Goal: Task Accomplishment & Management: Manage account settings

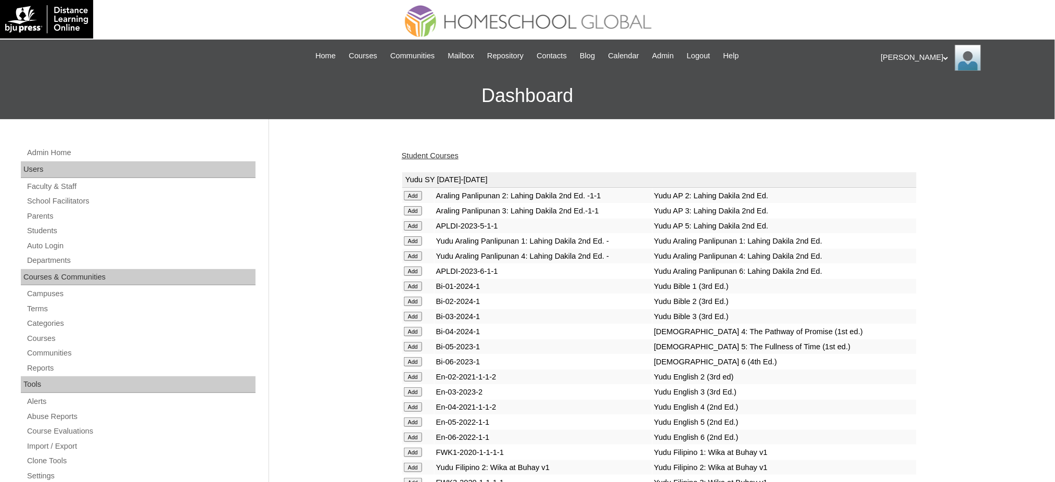
click at [438, 156] on link "Student Courses" at bounding box center [430, 155] width 57 height 8
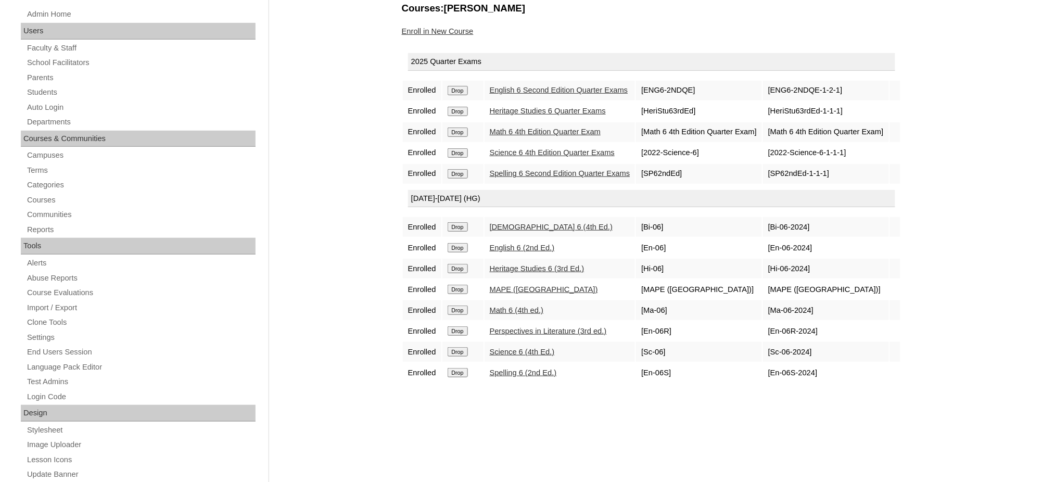
scroll to position [69, 0]
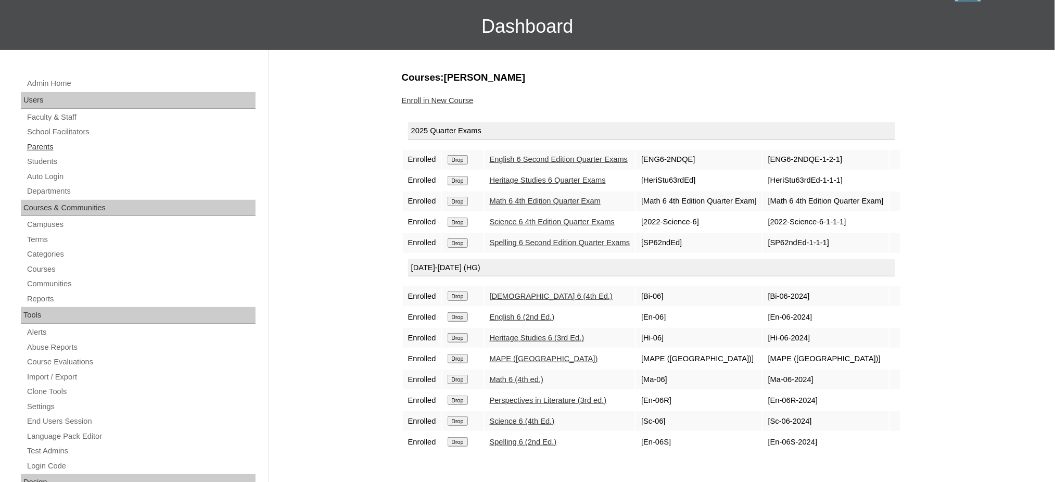
click at [39, 142] on link "Parents" at bounding box center [141, 147] width 230 height 13
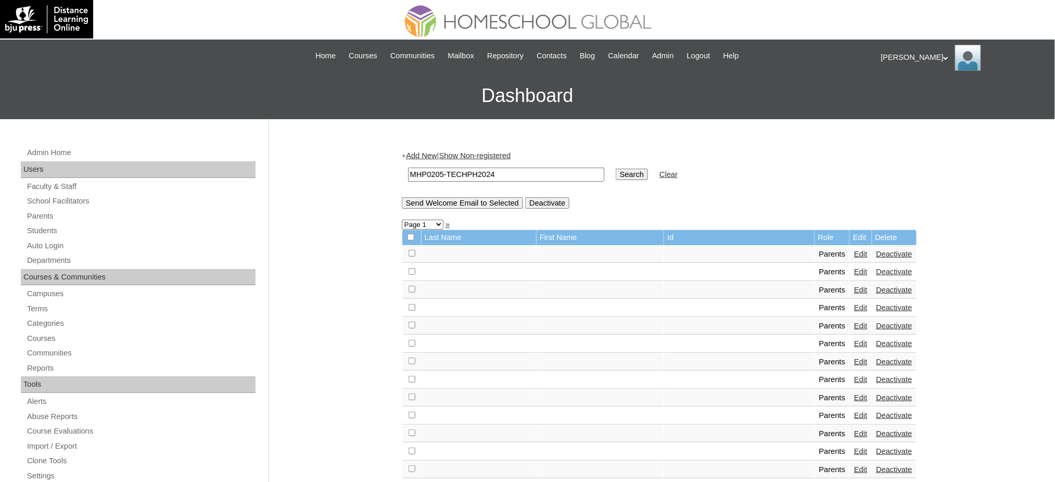
type input "MHP0205-TECHPH2024"
click at [616, 172] on input "Search" at bounding box center [632, 174] width 32 height 11
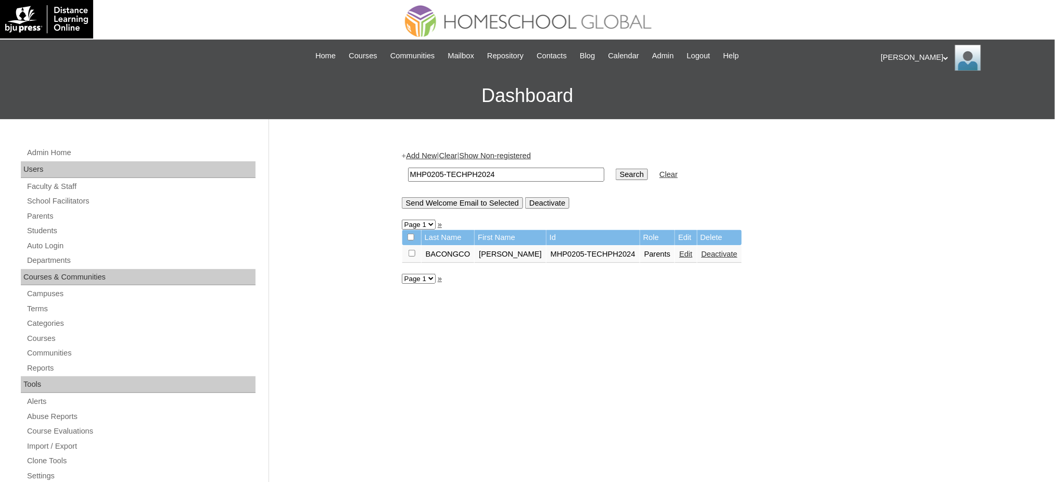
click at [679, 252] on link "Edit" at bounding box center [685, 254] width 13 height 8
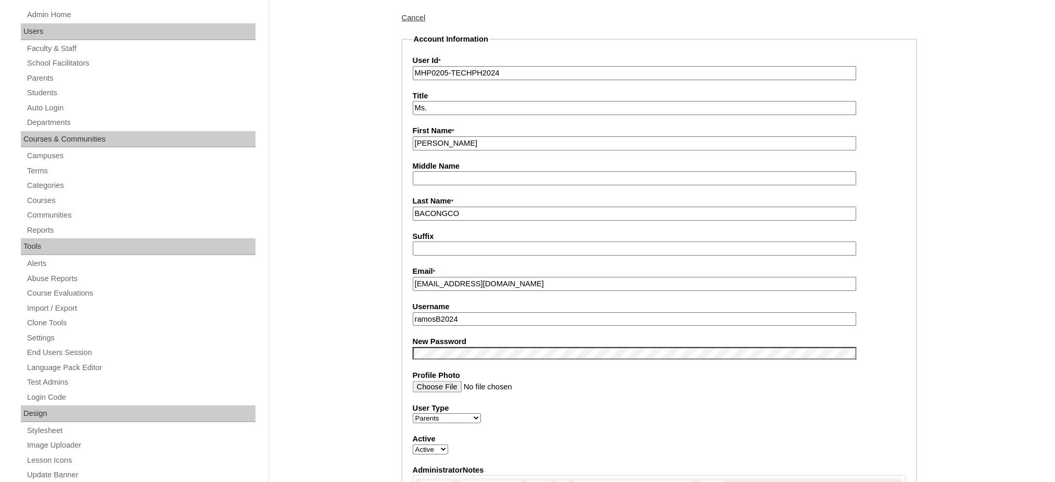
scroll to position [208, 0]
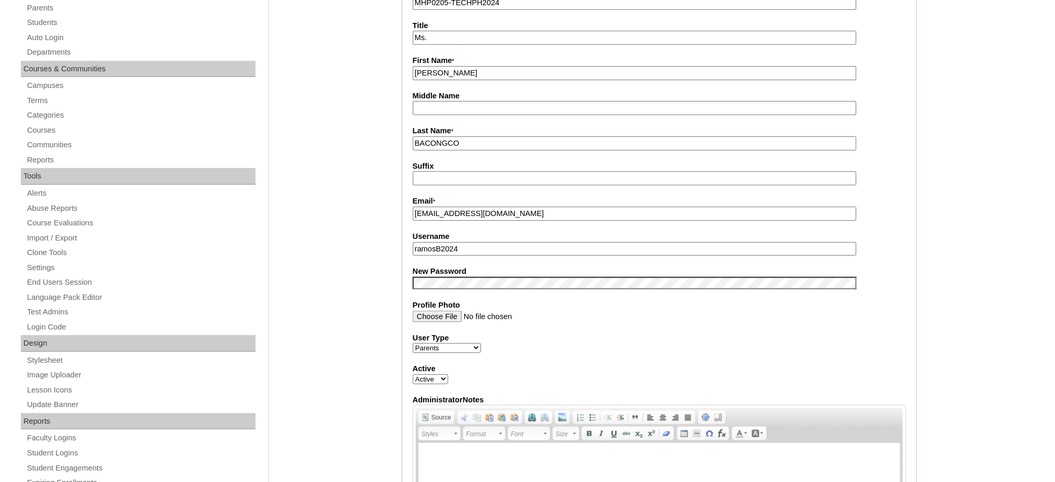
click at [464, 242] on input "ramosB2024" at bounding box center [635, 249] width 444 height 14
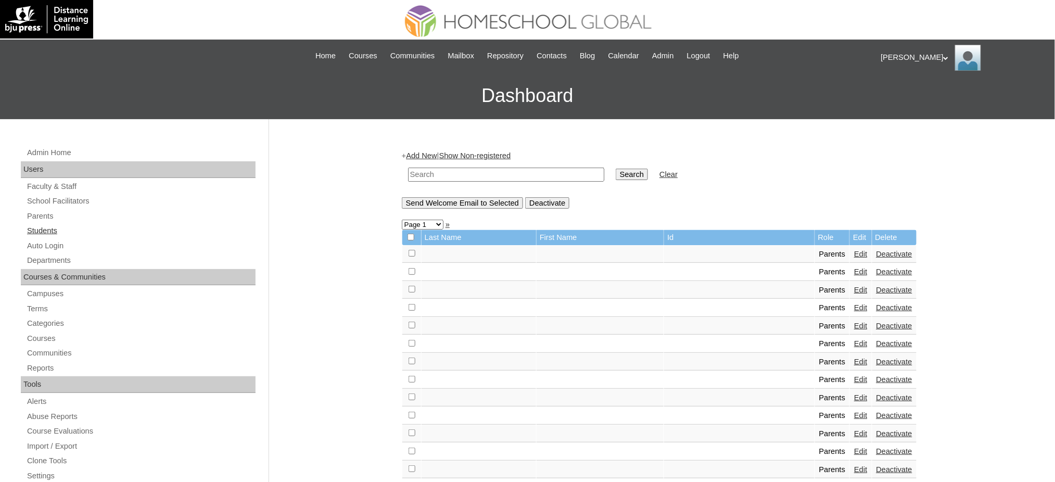
click at [47, 230] on link "Students" at bounding box center [141, 230] width 230 height 13
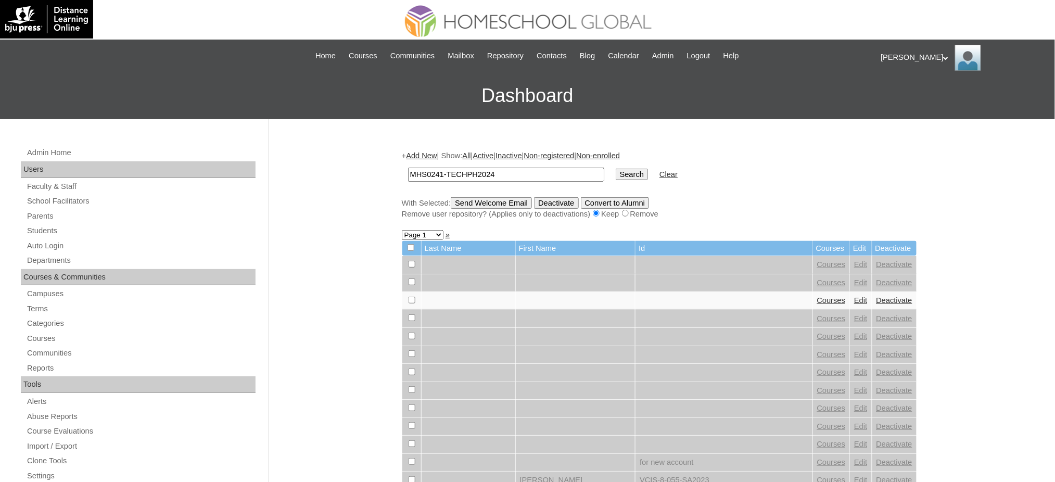
type input "MHS0241-TECHPH2024"
click at [616, 173] on input "Search" at bounding box center [632, 174] width 32 height 11
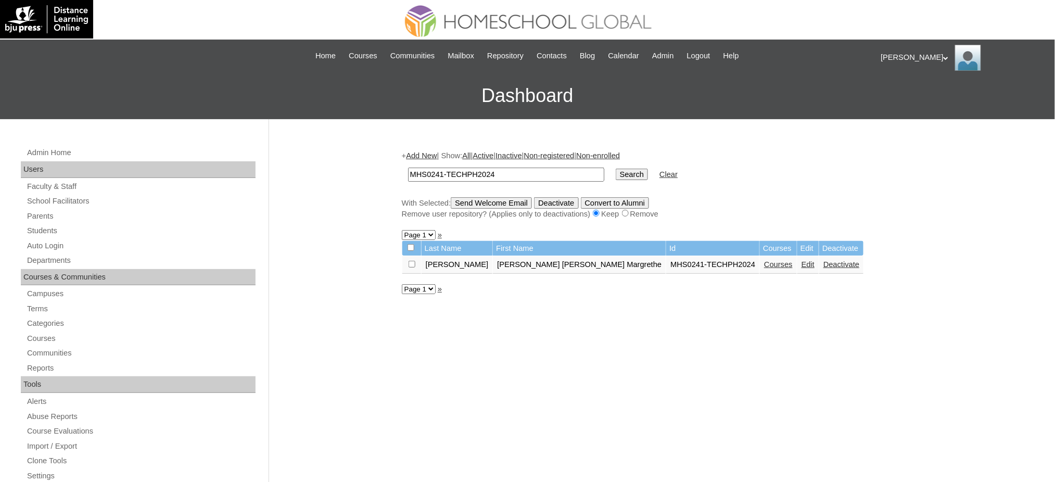
click at [801, 264] on link "Edit" at bounding box center [807, 264] width 13 height 8
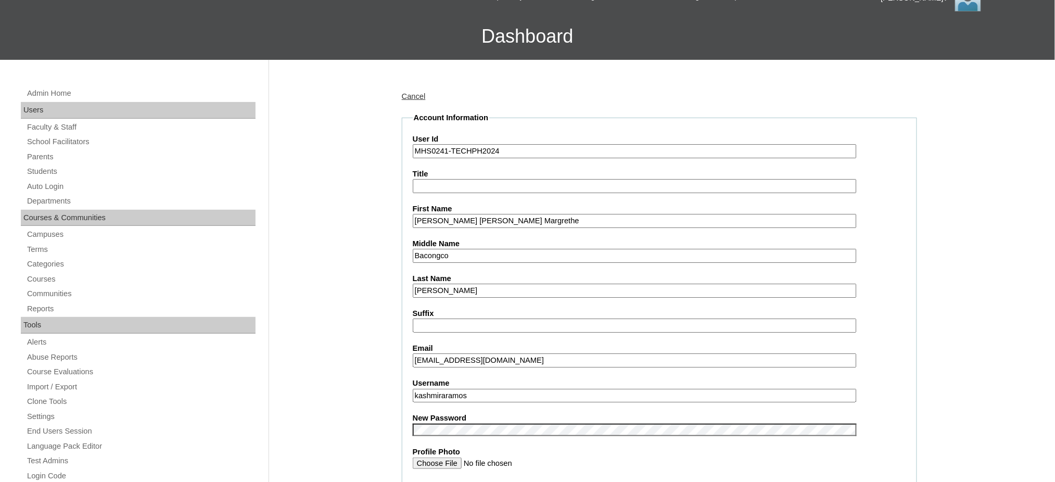
scroll to position [138, 0]
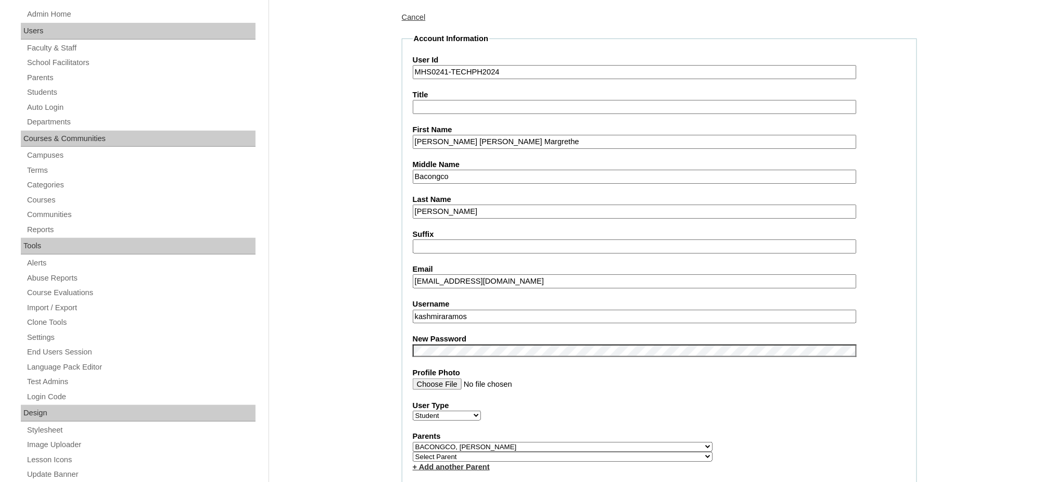
click at [483, 310] on input "kashmiraramos" at bounding box center [635, 317] width 444 height 14
click at [447, 139] on input "Kashmira Jae Margrethe" at bounding box center [635, 142] width 444 height 14
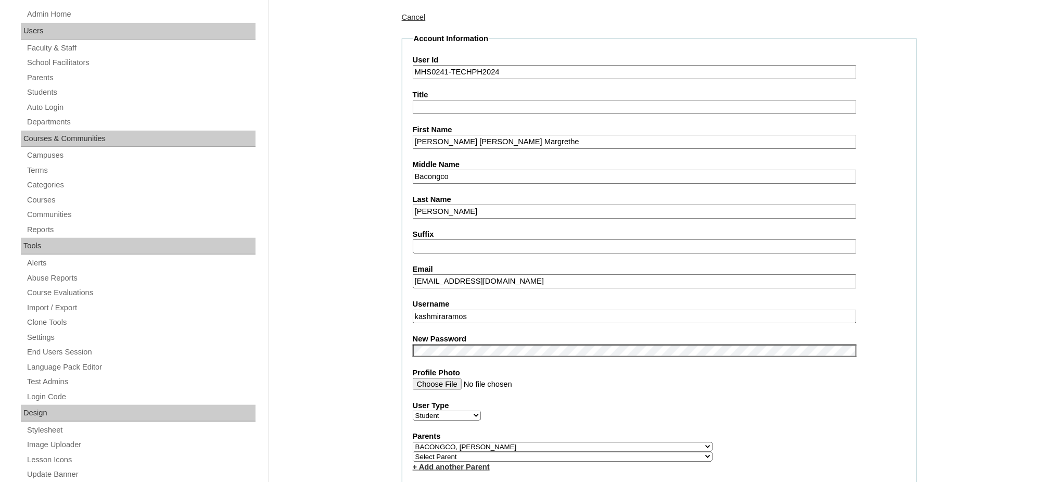
click at [447, 139] on input "Kashmira Jae Margrethe" at bounding box center [635, 142] width 444 height 14
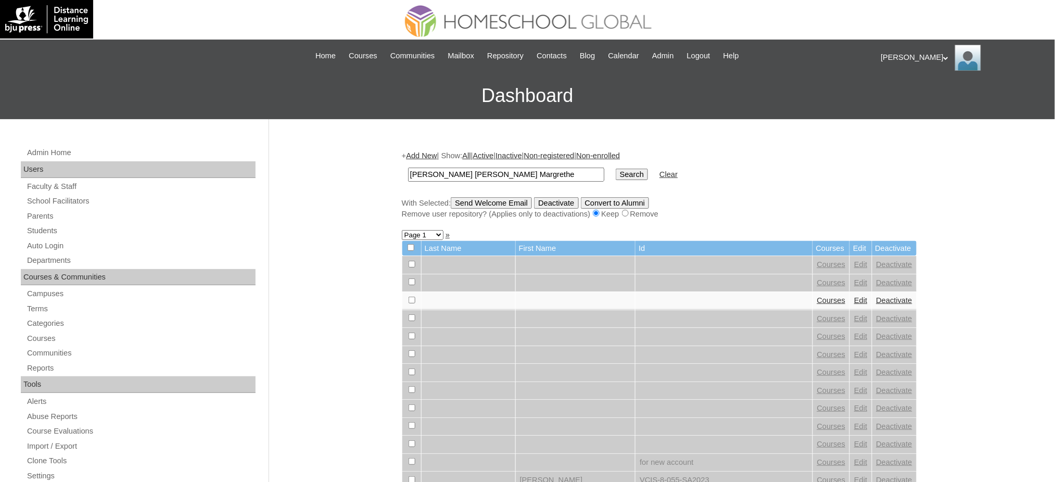
type input "[PERSON_NAME] [PERSON_NAME] Margrethe"
click at [616, 169] on input "Search" at bounding box center [632, 174] width 32 height 11
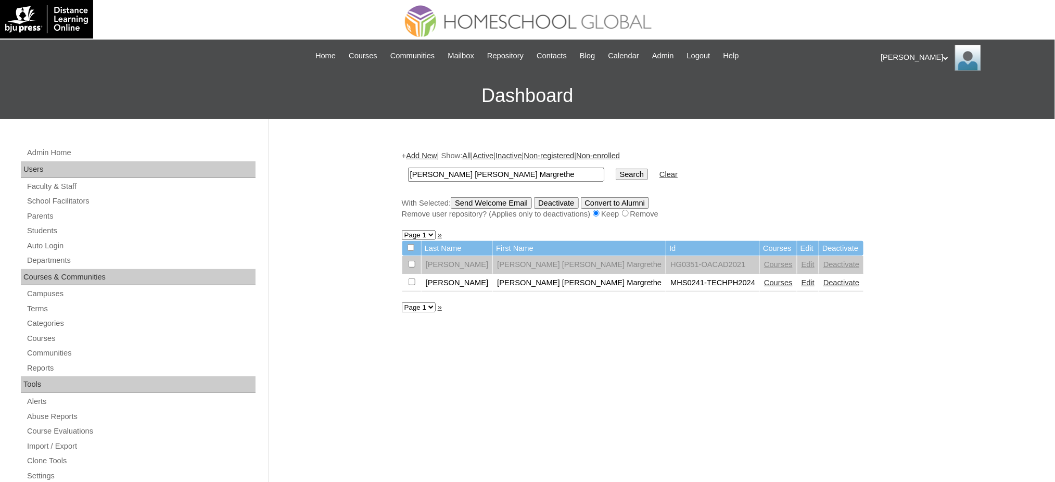
click at [764, 279] on link "Courses" at bounding box center [778, 282] width 29 height 8
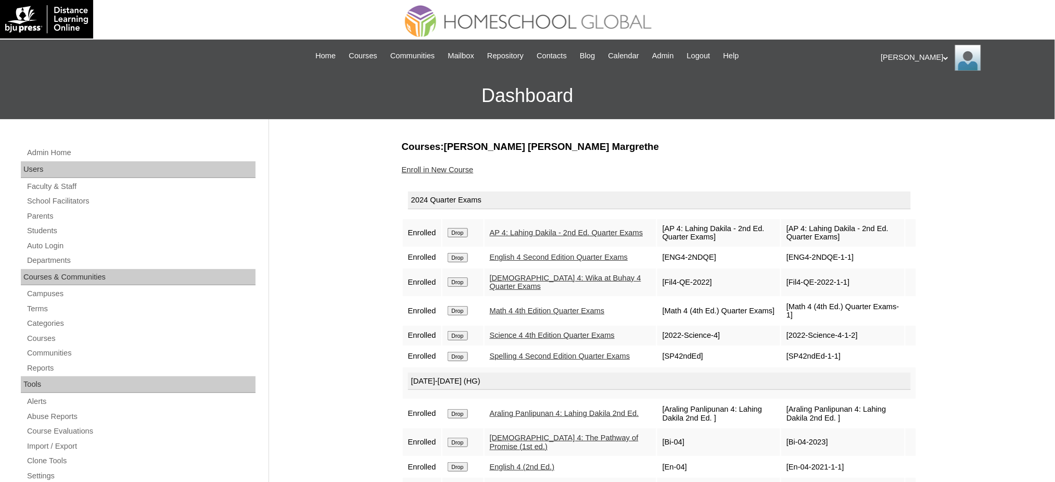
click at [459, 228] on input "Drop" at bounding box center [458, 232] width 20 height 9
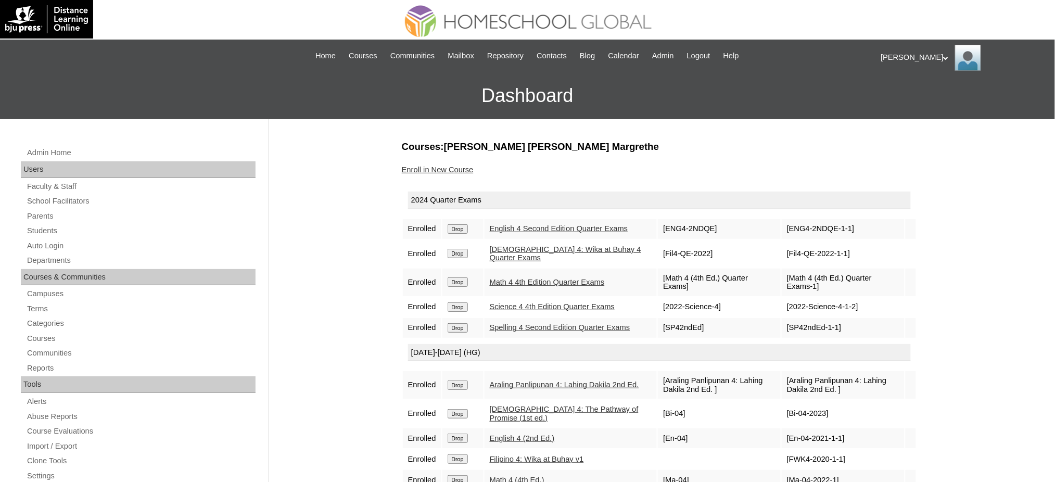
click at [467, 230] on input "Drop" at bounding box center [458, 228] width 20 height 9
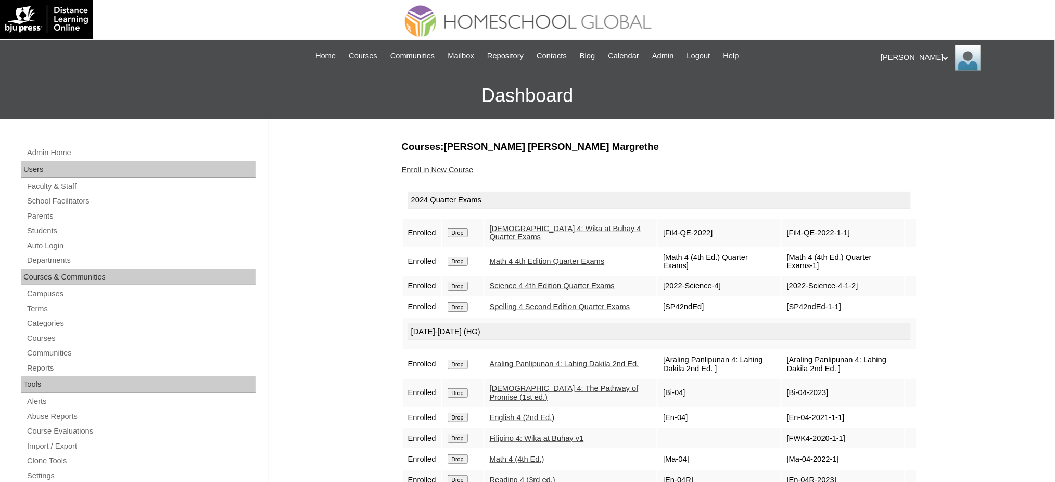
click at [460, 231] on input "Drop" at bounding box center [458, 232] width 20 height 9
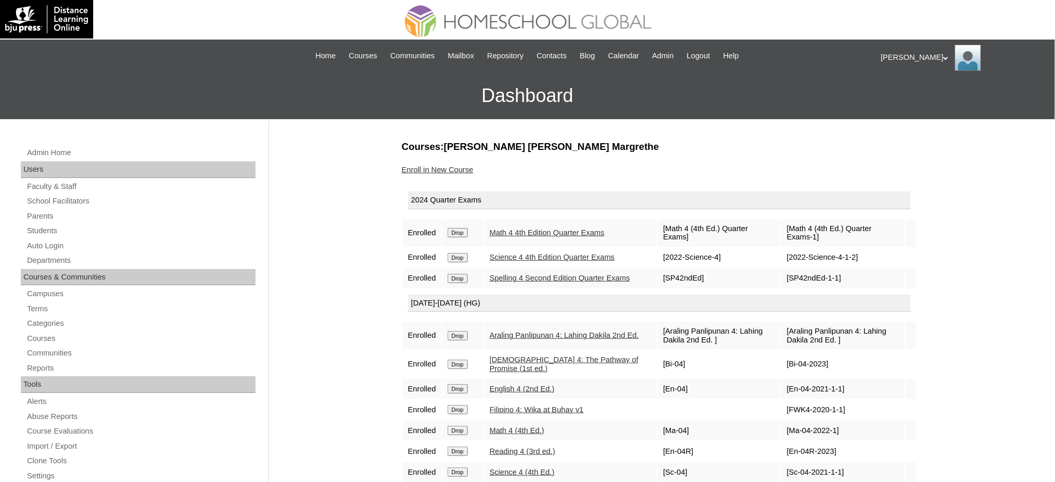
click at [467, 228] on input "Drop" at bounding box center [458, 232] width 20 height 9
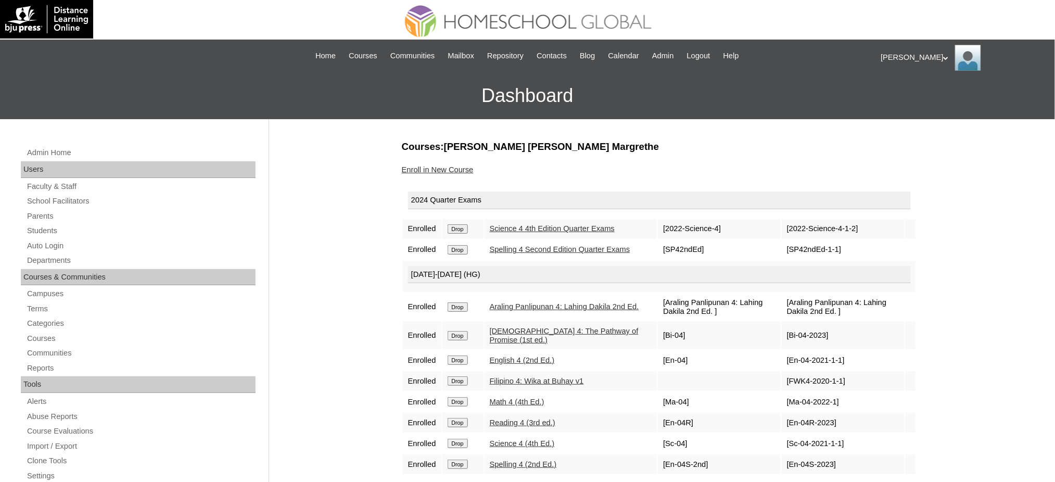
click at [463, 229] on input "Drop" at bounding box center [458, 228] width 20 height 9
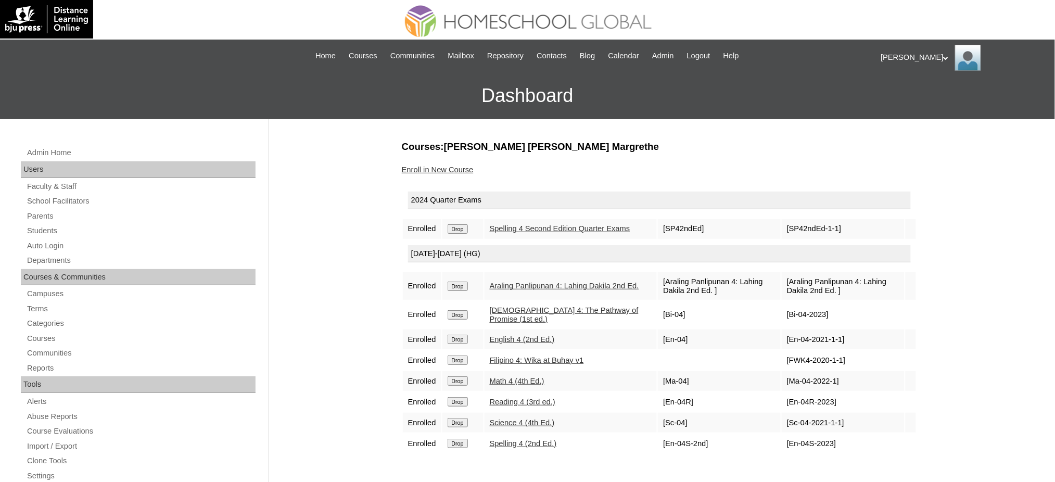
click at [453, 231] on input "Drop" at bounding box center [458, 228] width 20 height 9
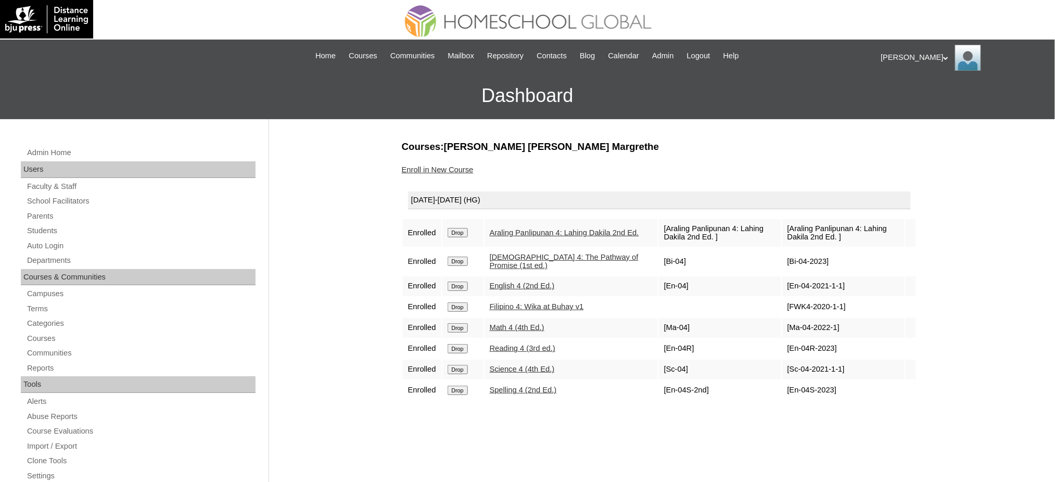
click at [457, 234] on input "Drop" at bounding box center [458, 232] width 20 height 9
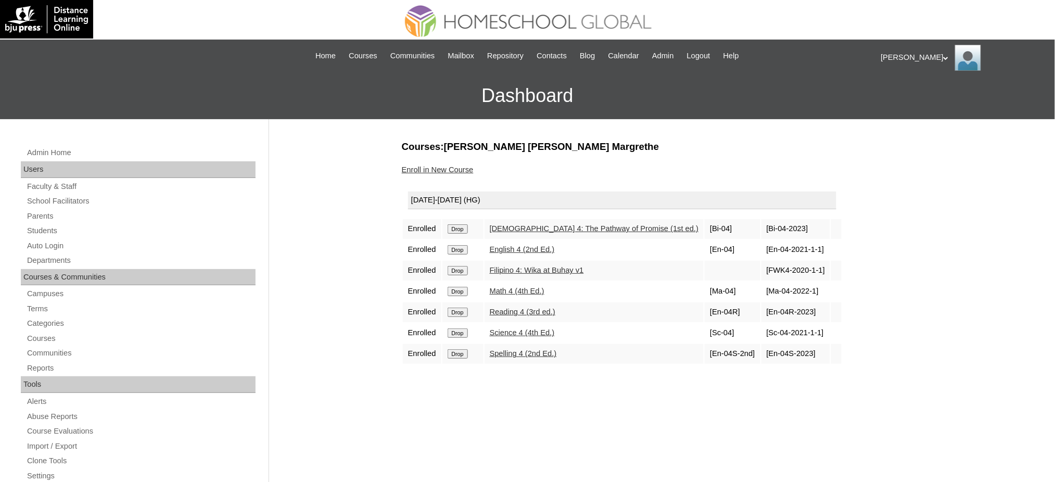
click at [463, 229] on input "Drop" at bounding box center [458, 228] width 20 height 9
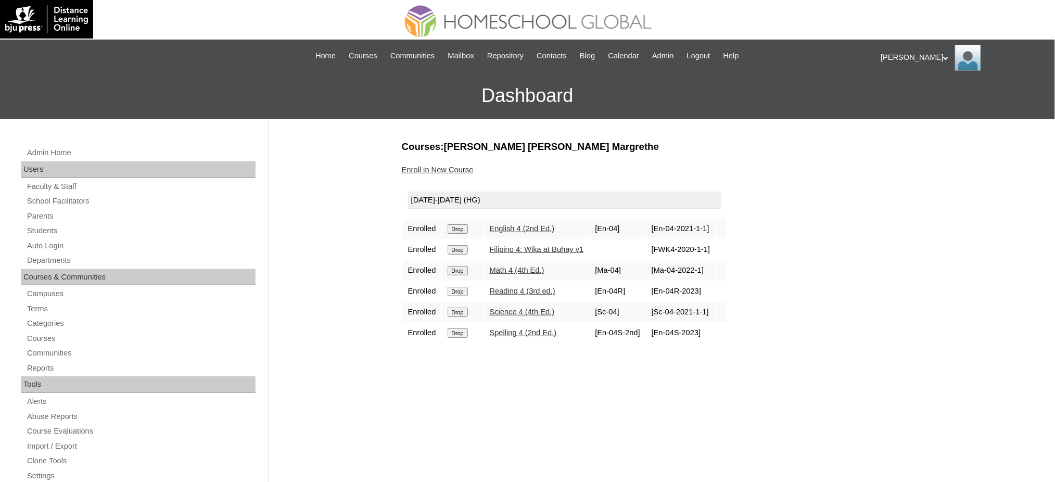
click at [456, 227] on input "Drop" at bounding box center [458, 228] width 20 height 9
click at [464, 226] on input "Drop" at bounding box center [458, 228] width 20 height 9
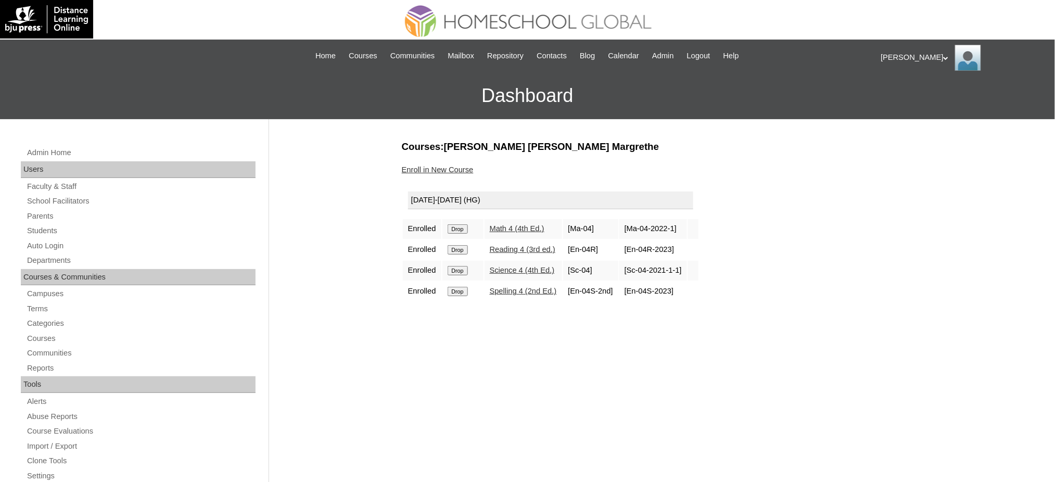
click at [464, 225] on input "Drop" at bounding box center [458, 228] width 20 height 9
click at [467, 226] on input "Drop" at bounding box center [458, 228] width 20 height 9
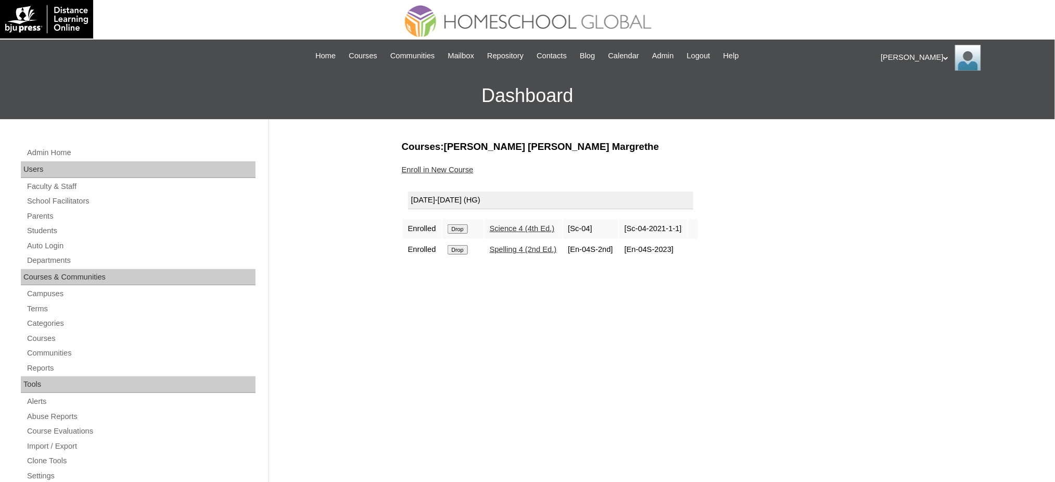
click at [462, 230] on input "Drop" at bounding box center [458, 228] width 20 height 9
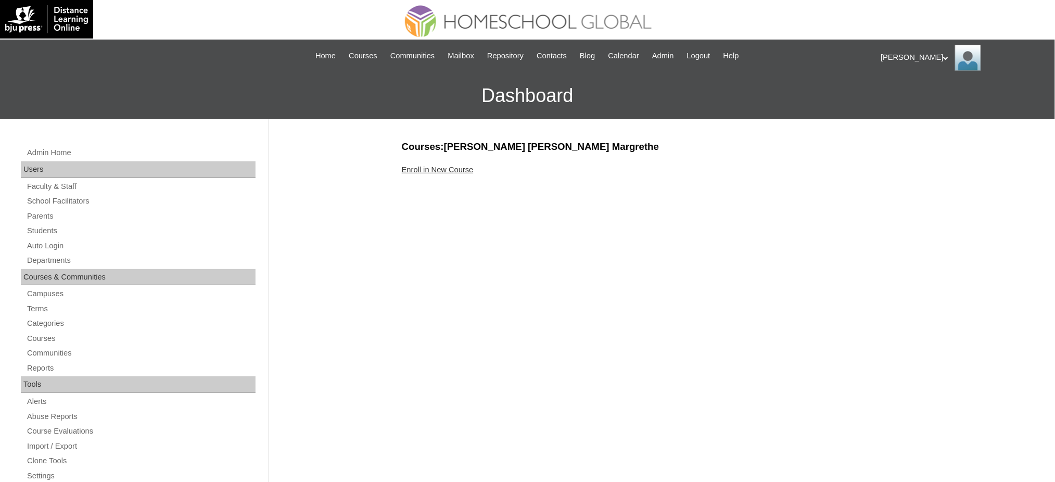
click at [456, 167] on link "Enroll in New Course" at bounding box center [438, 170] width 72 height 8
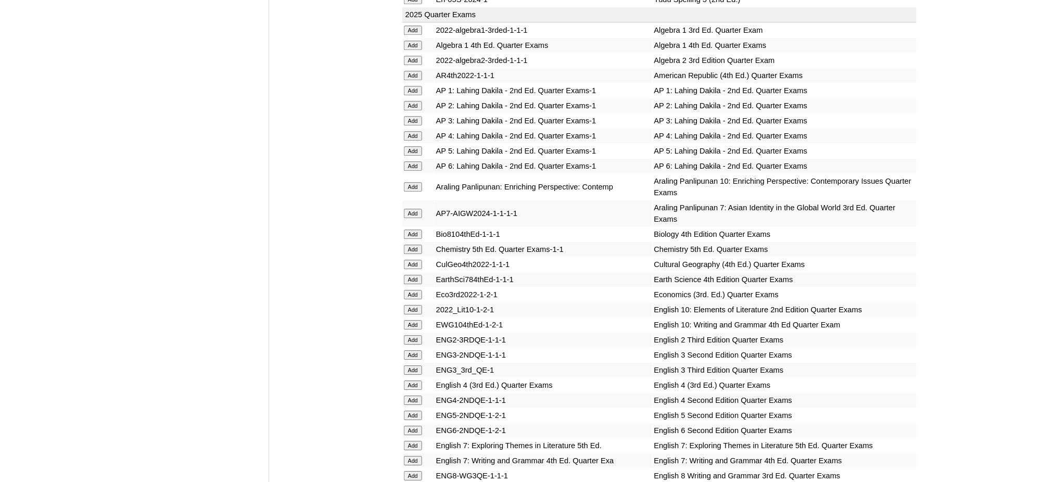
scroll to position [1041, 0]
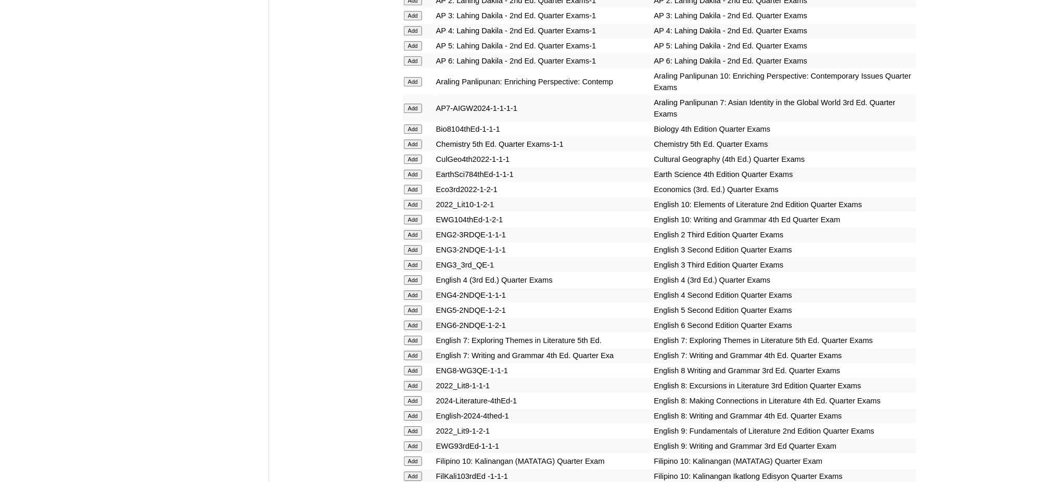
click at [414, 41] on input "Add" at bounding box center [413, 45] width 18 height 9
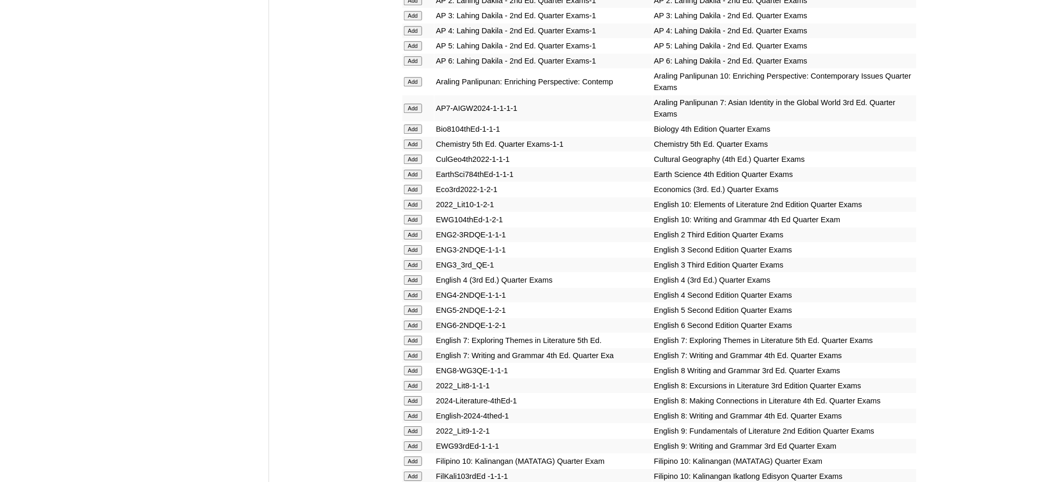
click at [414, 41] on input "Add" at bounding box center [413, 45] width 18 height 9
click at [415, 306] on input "Add" at bounding box center [413, 310] width 18 height 9
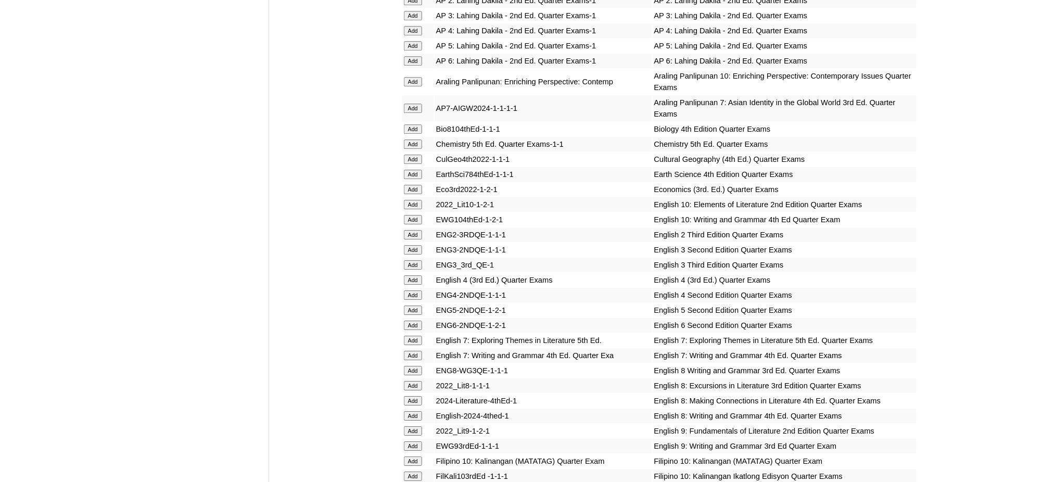
click at [415, 306] on input "Add" at bounding box center [413, 310] width 18 height 9
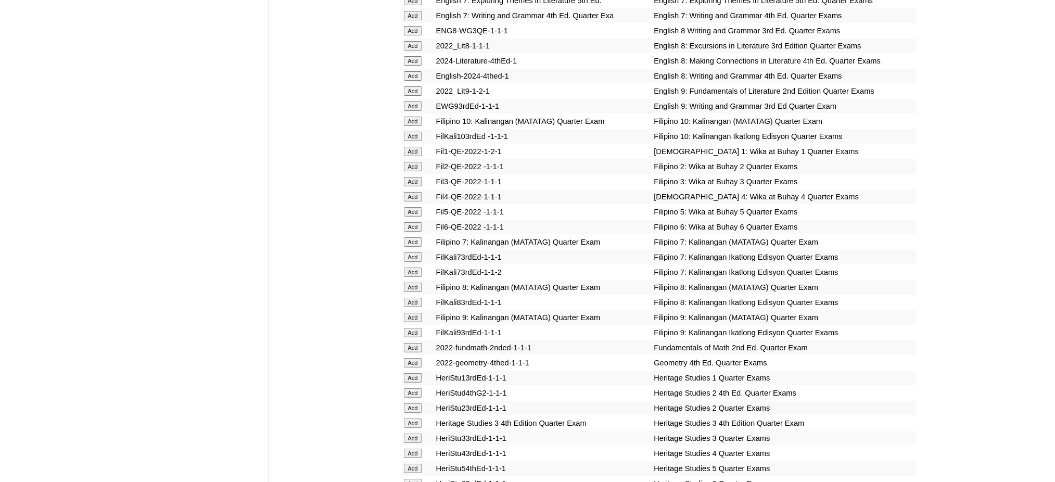
scroll to position [1388, 0]
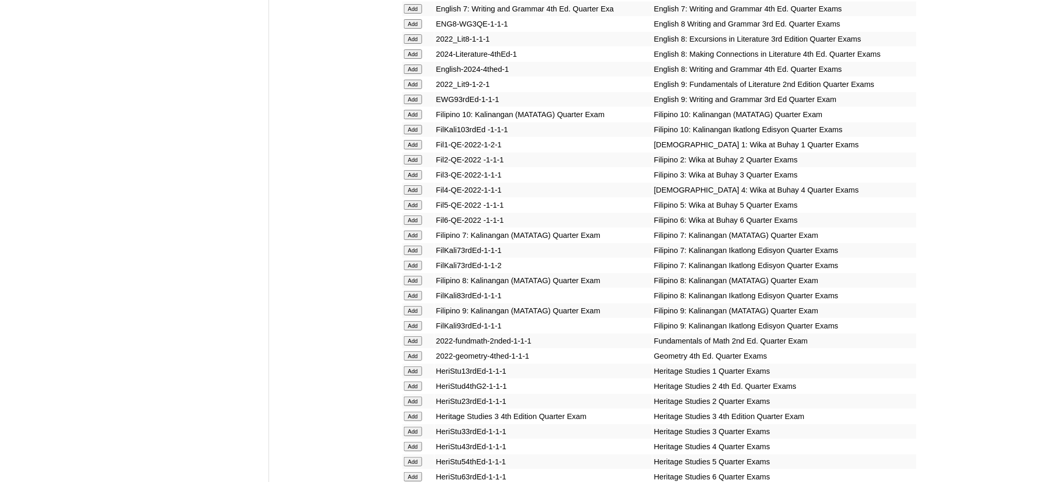
click at [411, 200] on input "Add" at bounding box center [413, 204] width 18 height 9
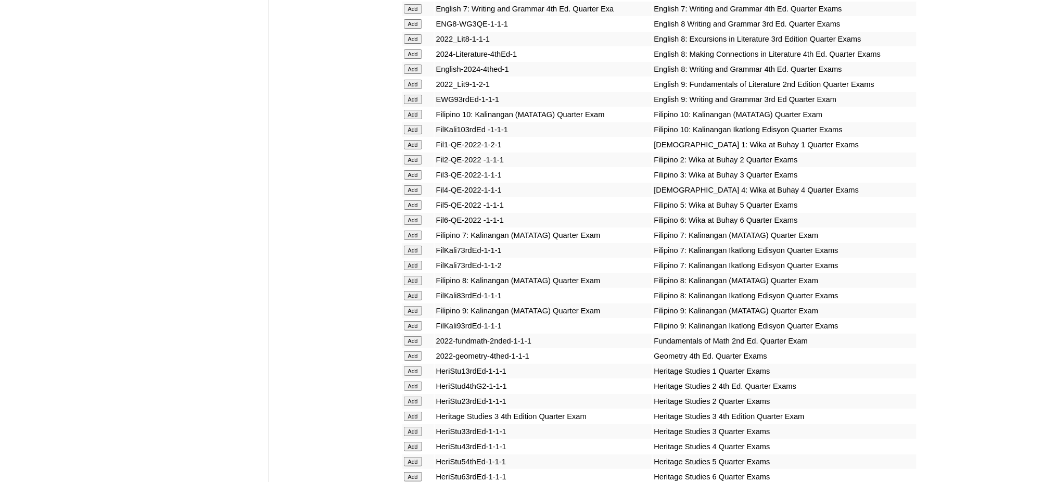
click at [411, 200] on input "Add" at bounding box center [413, 204] width 18 height 9
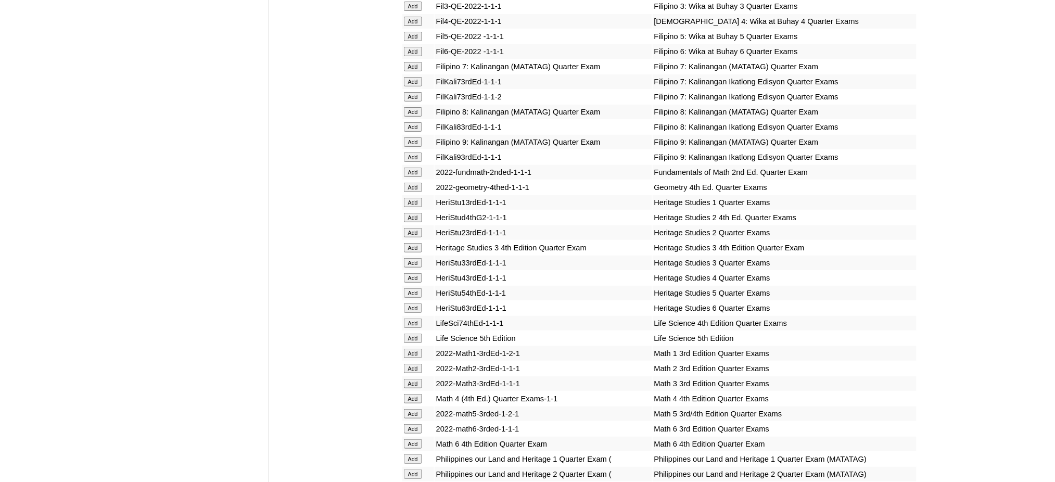
scroll to position [1665, 0]
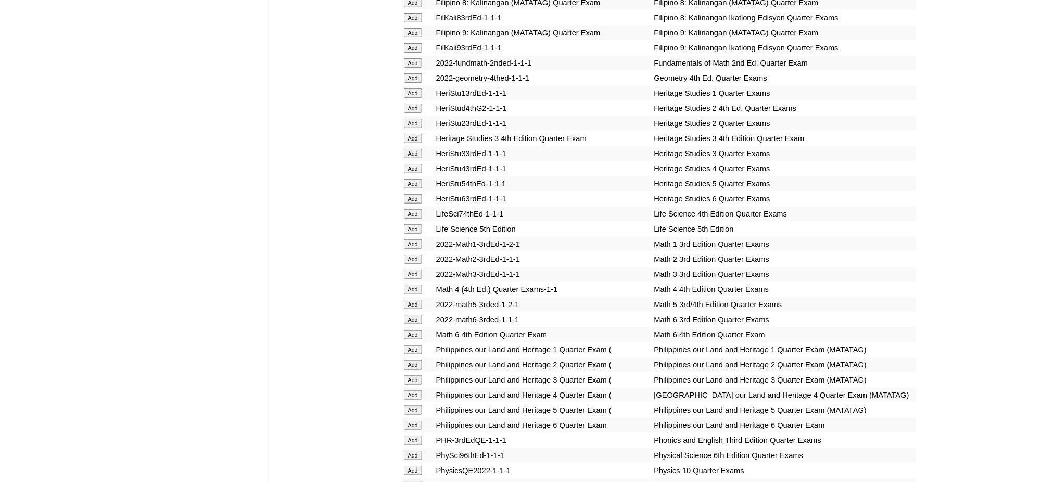
click at [415, 300] on input "Add" at bounding box center [413, 304] width 18 height 9
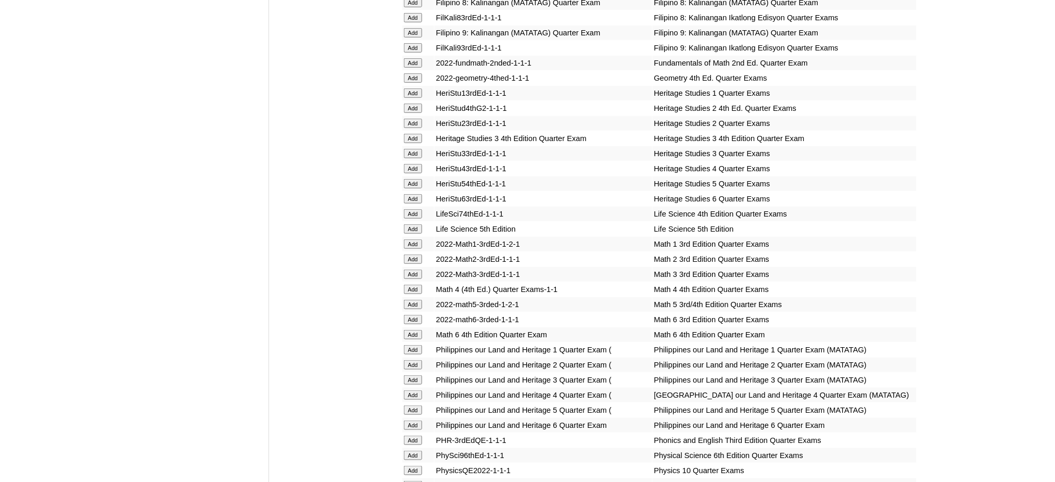
click at [415, 300] on input "Add" at bounding box center [413, 304] width 18 height 9
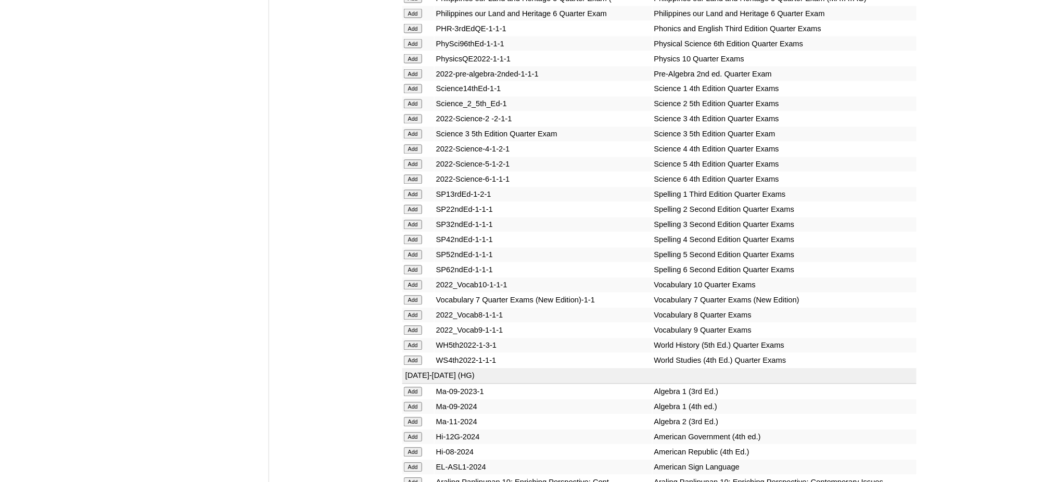
scroll to position [2082, 0]
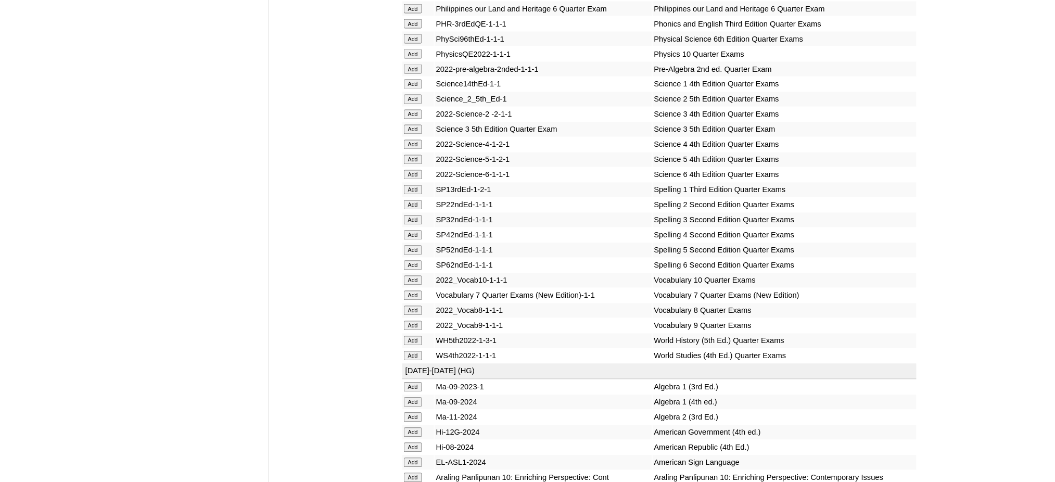
click at [411, 155] on input "Add" at bounding box center [413, 159] width 18 height 9
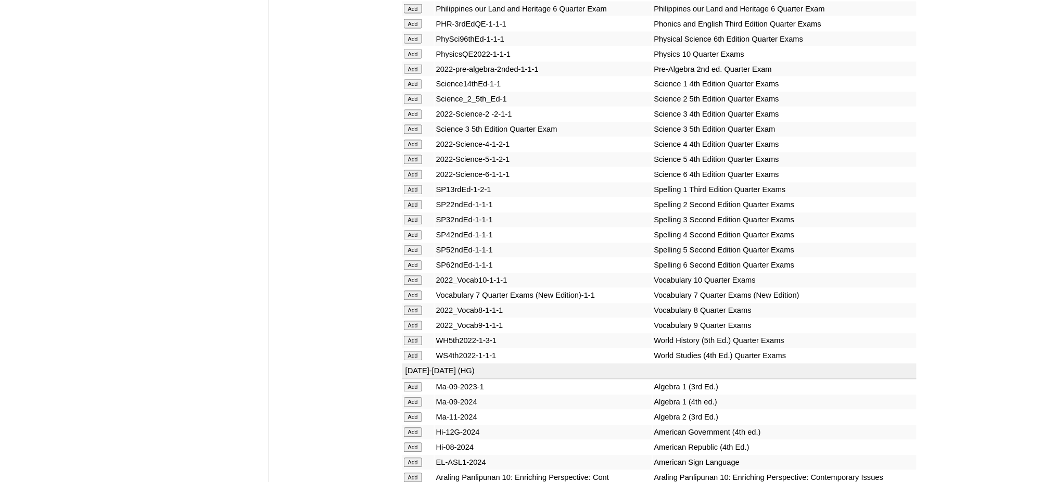
click at [411, 155] on input "Add" at bounding box center [413, 159] width 18 height 9
click at [412, 246] on input "Add" at bounding box center [413, 250] width 18 height 9
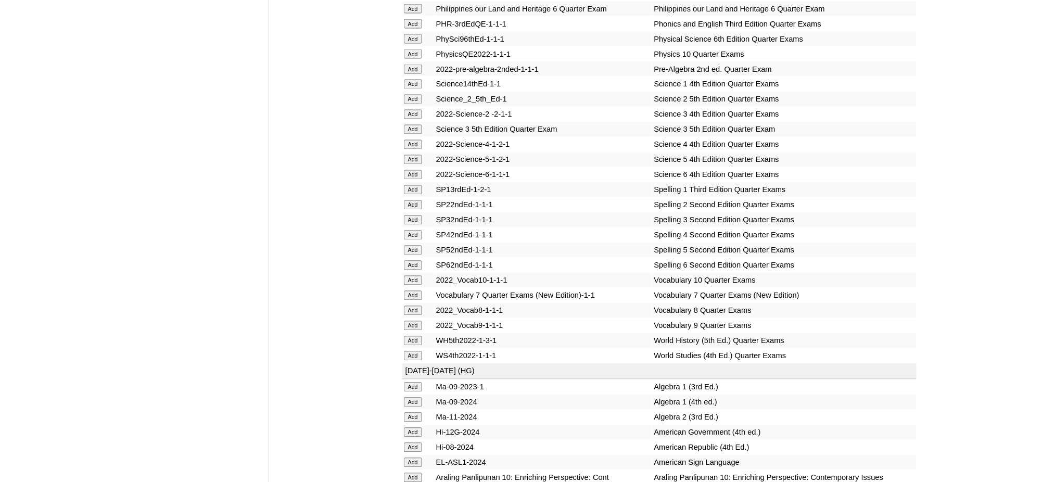
click at [412, 246] on input "Add" at bounding box center [413, 250] width 18 height 9
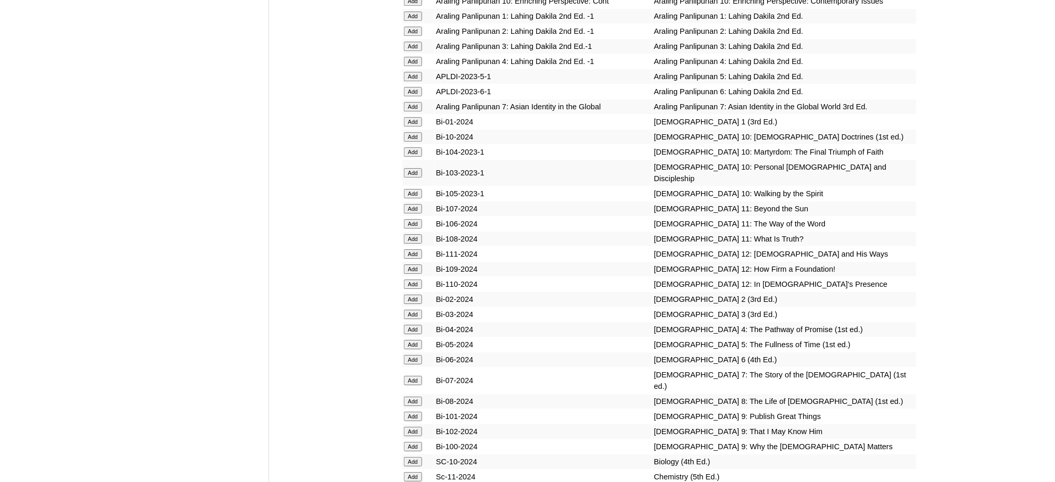
scroll to position [2567, 0]
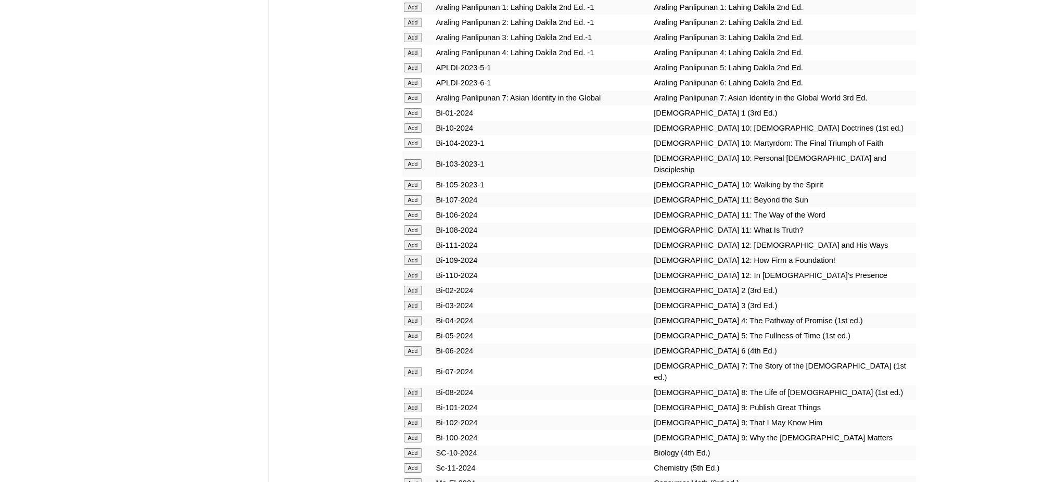
click at [414, 63] on input "Add" at bounding box center [413, 67] width 18 height 9
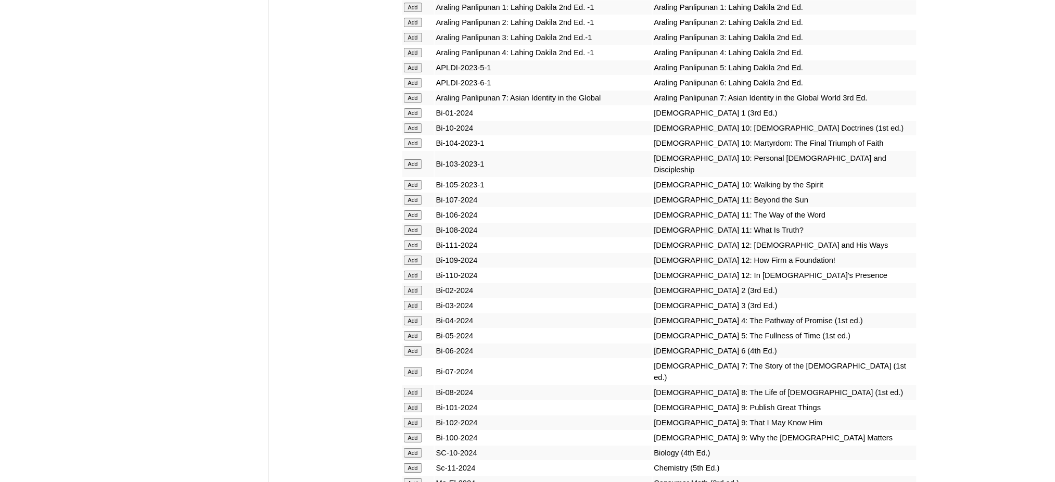
click at [414, 63] on input "Add" at bounding box center [413, 67] width 18 height 9
click at [415, 331] on input "Add" at bounding box center [413, 335] width 18 height 9
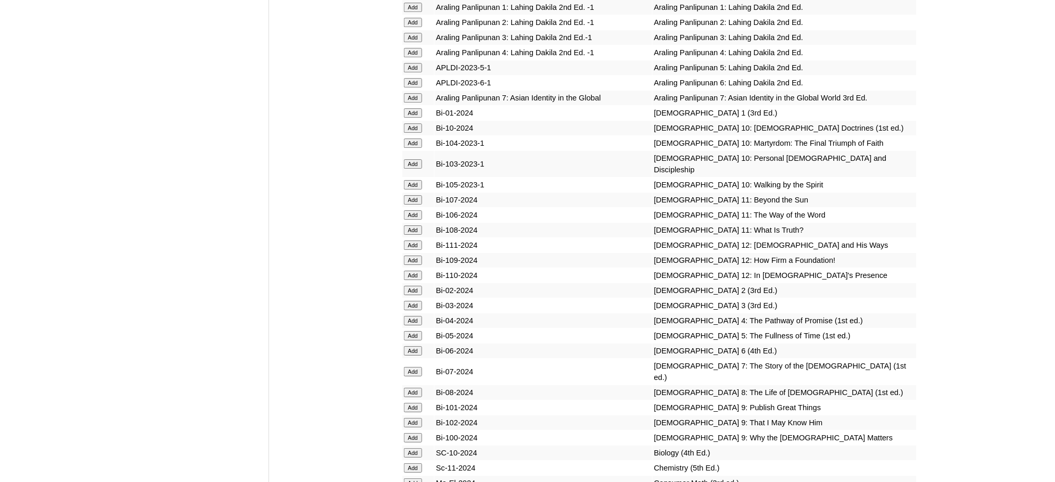
click at [415, 331] on input "Add" at bounding box center [413, 335] width 18 height 9
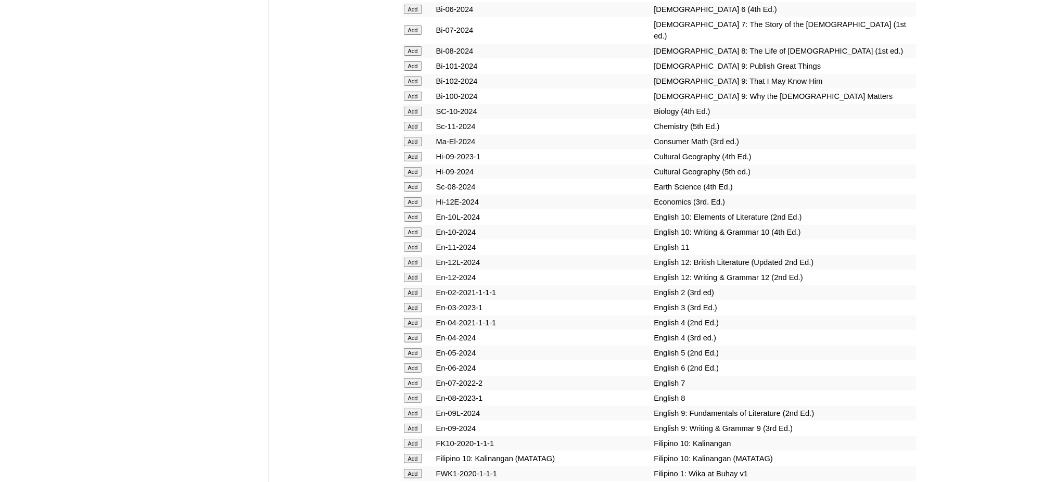
scroll to position [2914, 0]
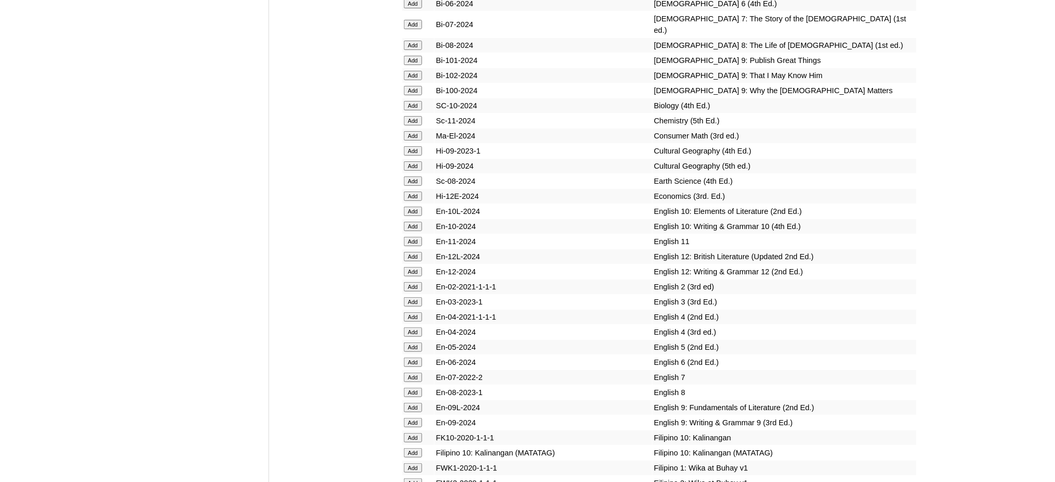
click at [411, 342] on input "Add" at bounding box center [413, 346] width 18 height 9
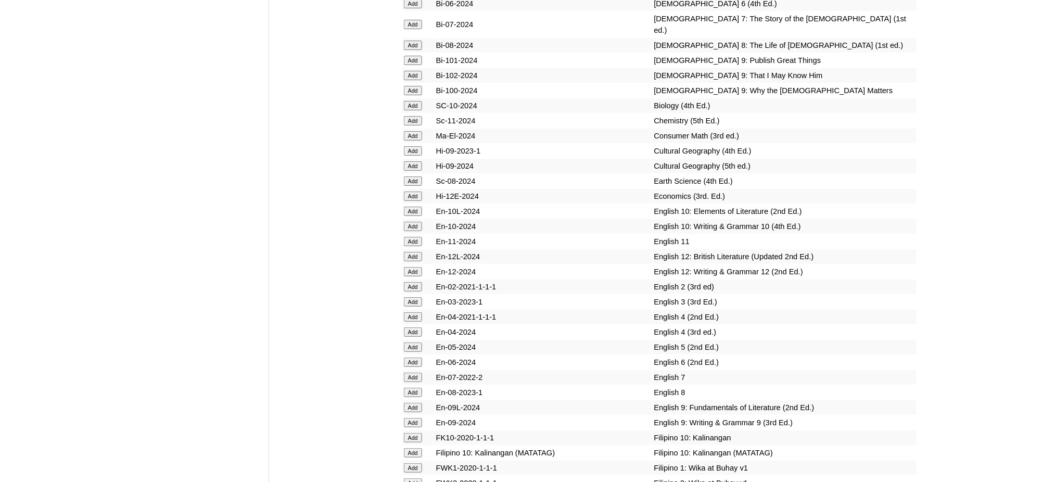
click at [411, 342] on input "Add" at bounding box center [413, 346] width 18 height 9
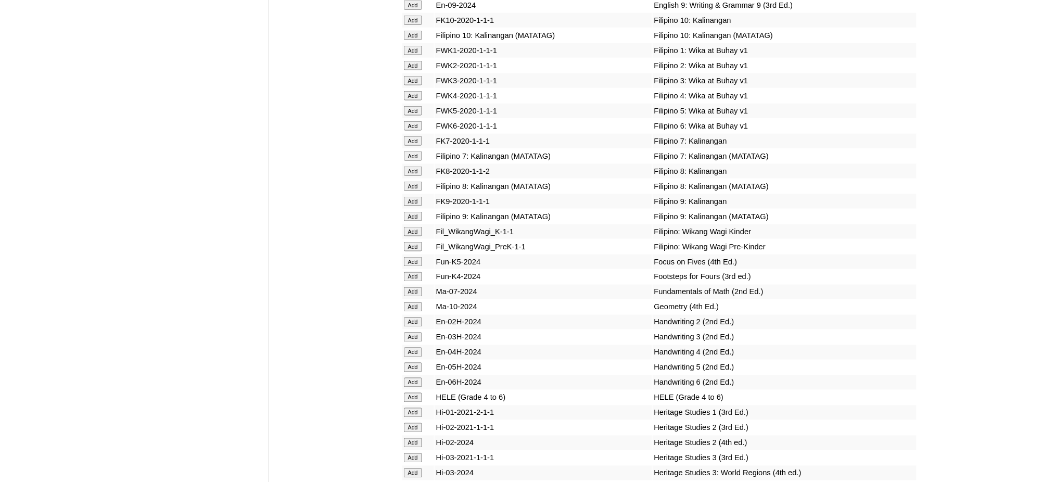
scroll to position [3400, 0]
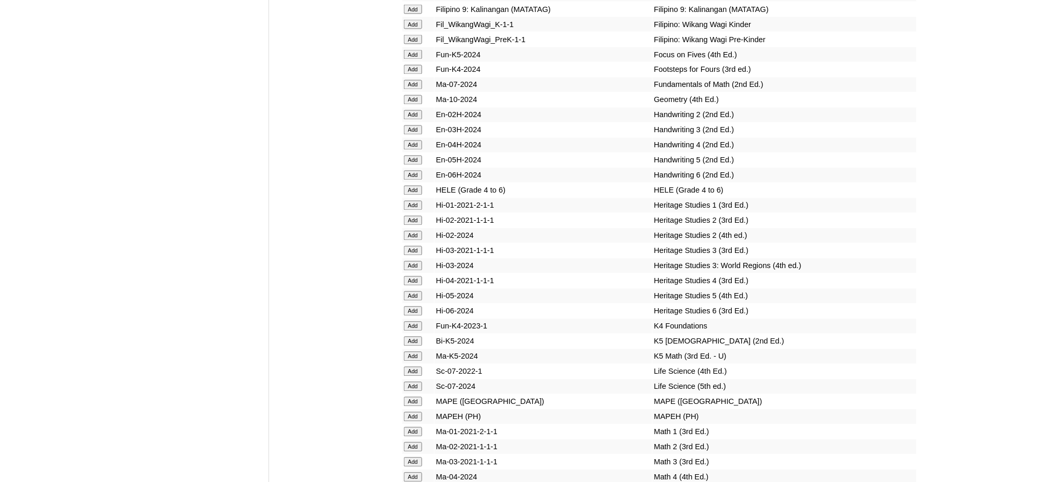
click at [411, 186] on input "Add" at bounding box center [413, 190] width 18 height 9
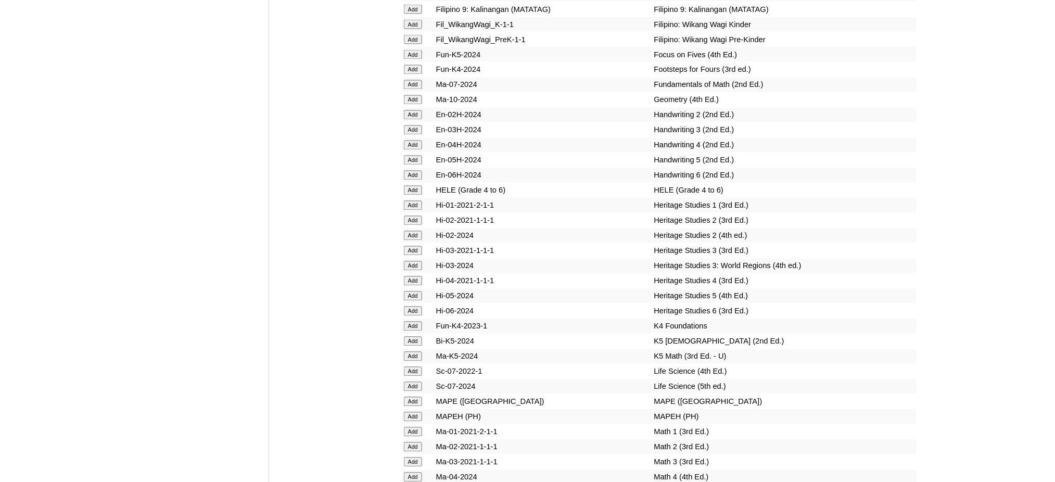
click at [411, 186] on input "Add" at bounding box center [413, 190] width 18 height 9
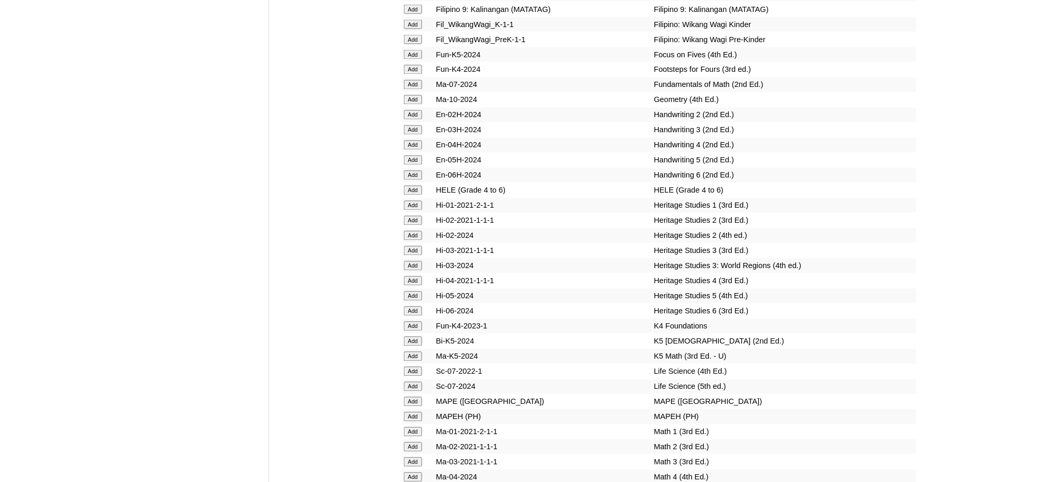
click at [411, 186] on input "Add" at bounding box center [413, 190] width 18 height 9
click at [413, 412] on input "Add" at bounding box center [413, 416] width 18 height 9
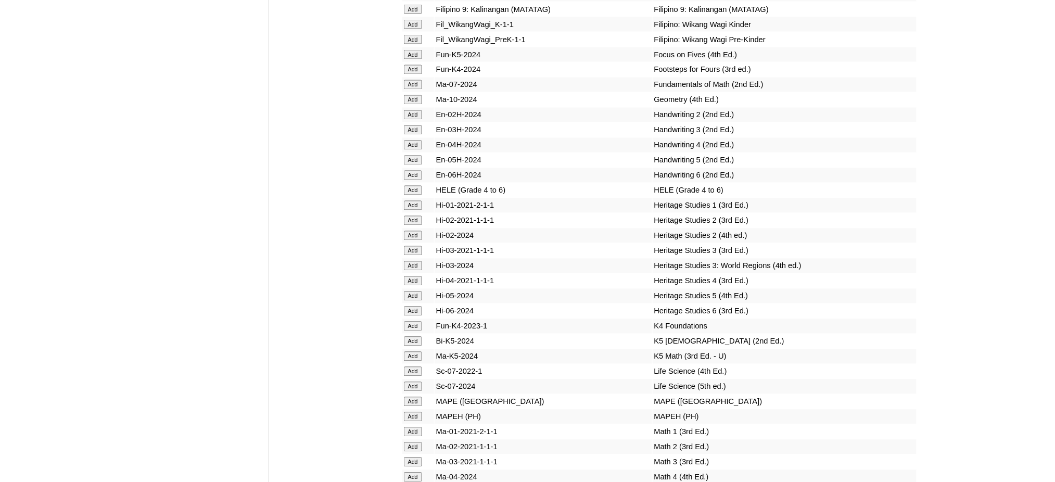
click at [413, 412] on input "Add" at bounding box center [413, 416] width 18 height 9
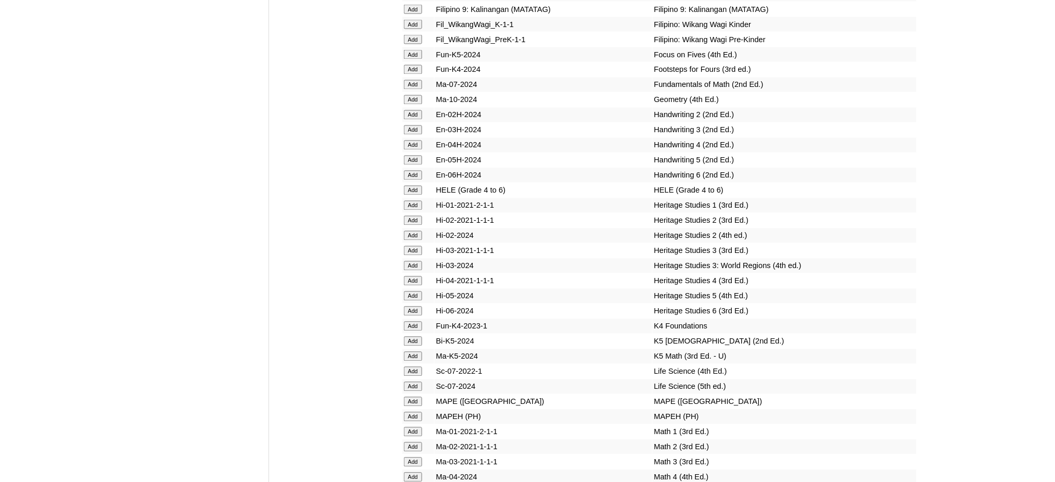
click at [413, 412] on input "Add" at bounding box center [413, 416] width 18 height 9
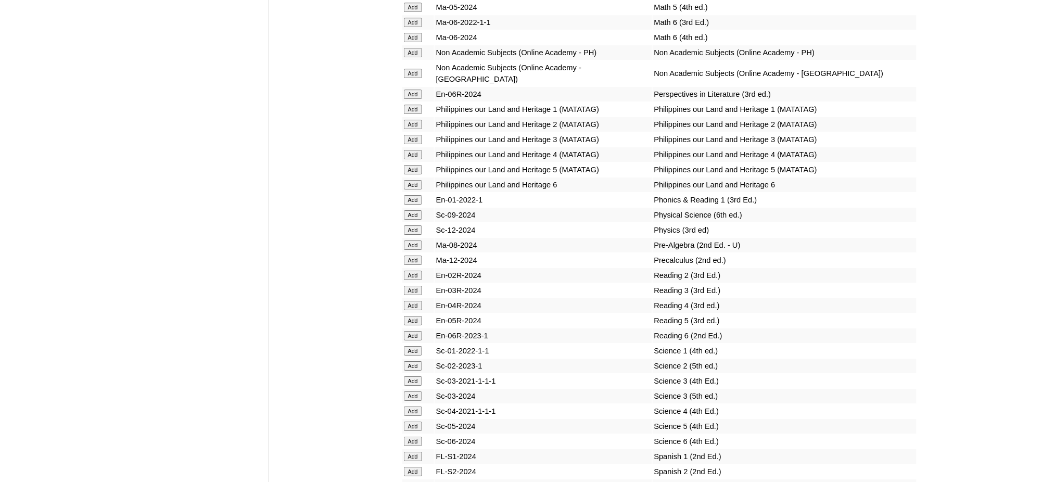
scroll to position [4025, 0]
click at [412, 315] on input "Add" at bounding box center [413, 319] width 18 height 9
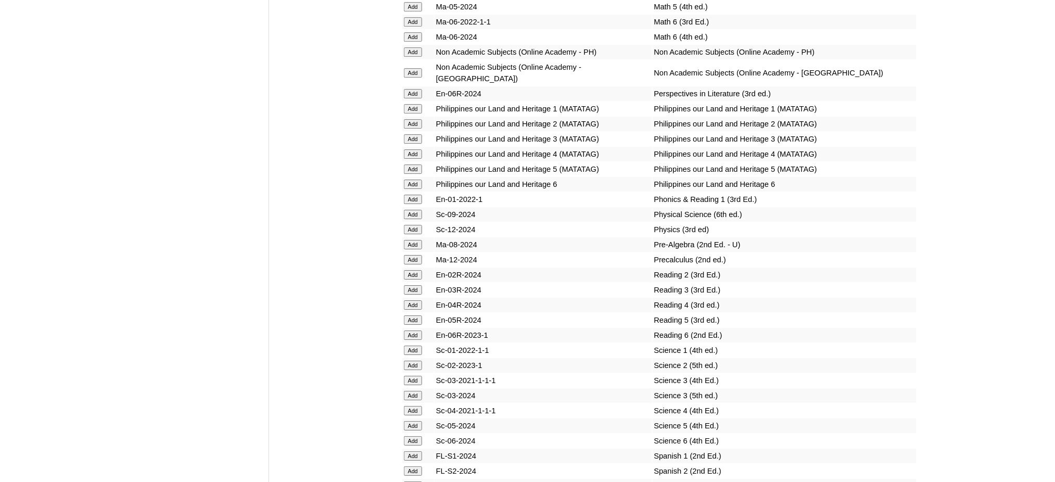
click at [412, 315] on input "Add" at bounding box center [413, 319] width 18 height 9
click at [412, 421] on input "Add" at bounding box center [413, 425] width 18 height 9
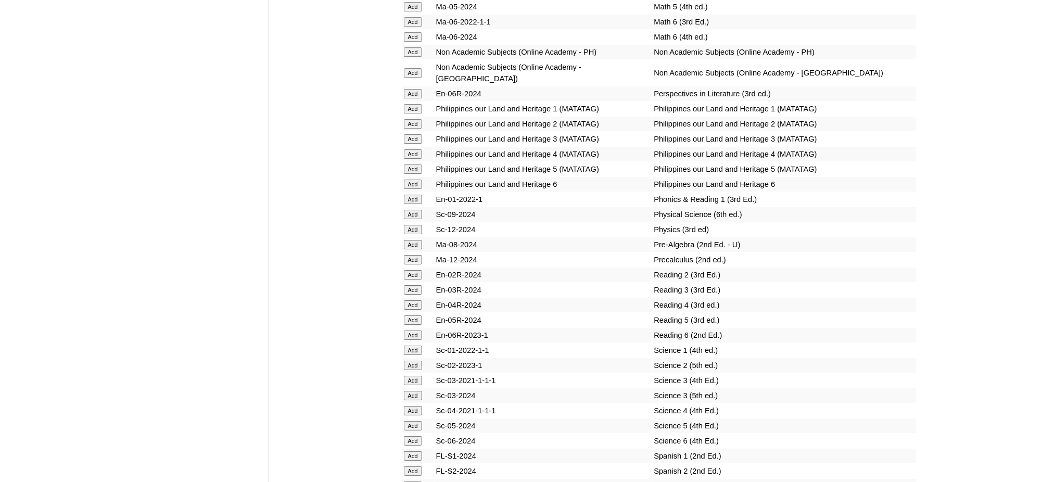
click at [412, 421] on input "Add" at bounding box center [413, 425] width 18 height 9
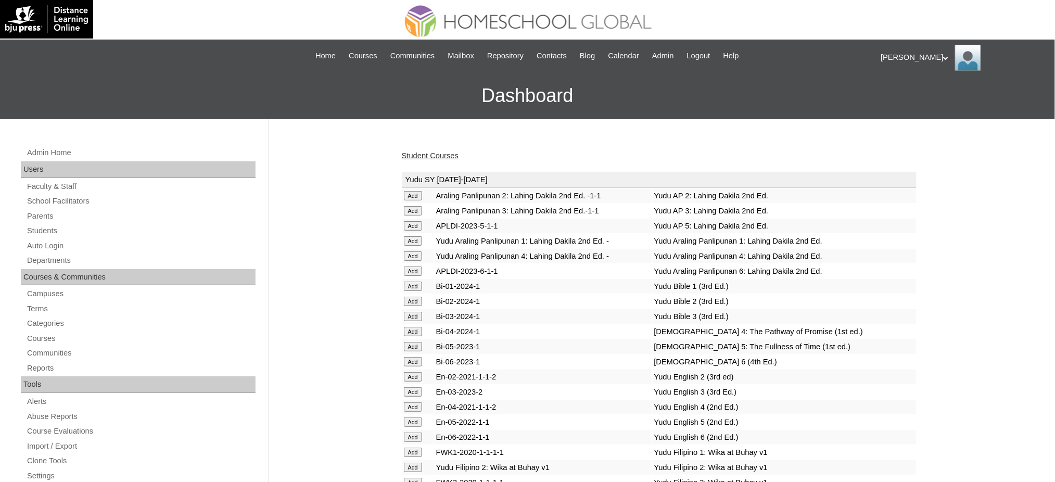
click at [455, 157] on link "Student Courses" at bounding box center [430, 155] width 57 height 8
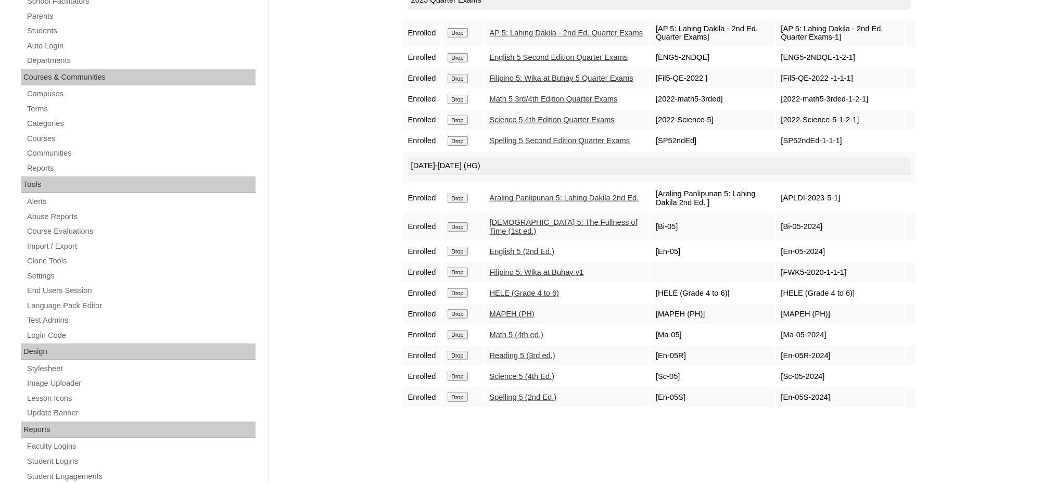
scroll to position [201, 0]
click at [338, 138] on div "Admin Home Users Faculty & Staff School Facilitators Parents Students Auto Logi…" at bounding box center [527, 277] width 1055 height 718
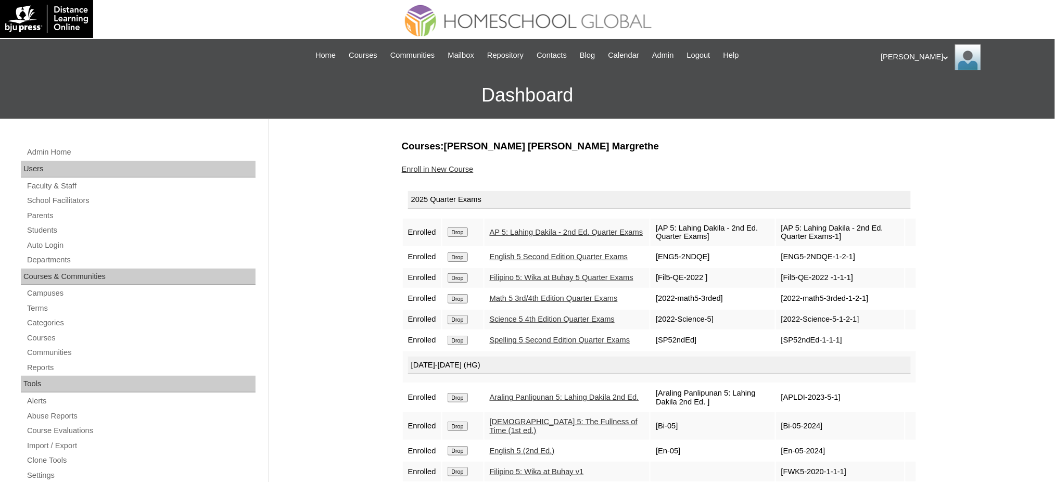
scroll to position [0, 0]
click at [38, 217] on link "Parents" at bounding box center [141, 216] width 230 height 13
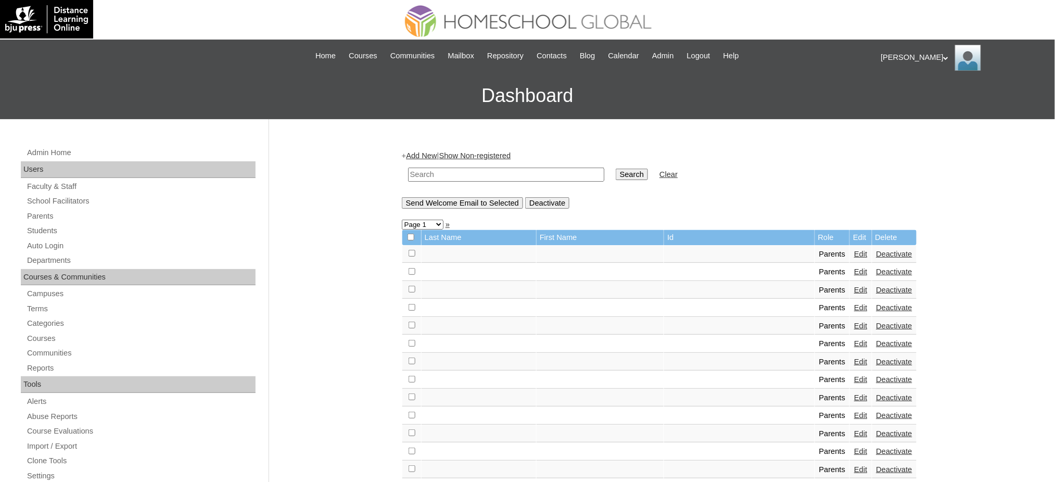
click at [457, 179] on input "text" at bounding box center [506, 175] width 196 height 14
paste input "MHP0159-TECHPH2025"
type input "MHP0159-TECHPH2025"
click at [616, 174] on input "Search" at bounding box center [632, 174] width 32 height 11
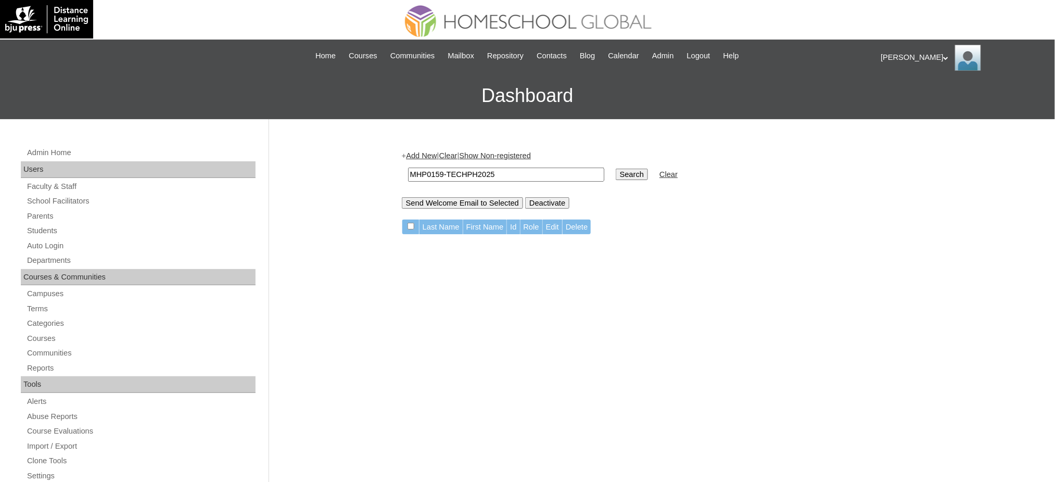
click at [430, 156] on link "Add New" at bounding box center [421, 155] width 31 height 8
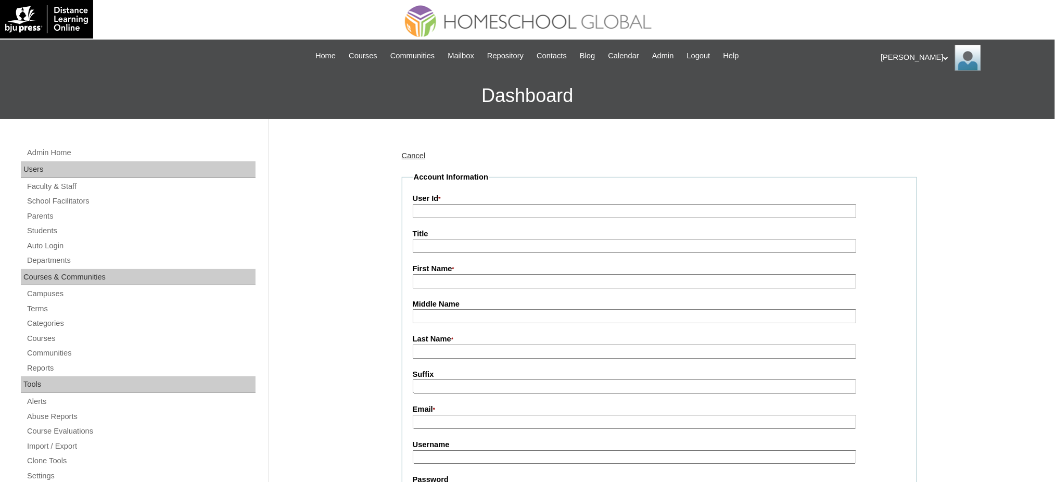
click at [440, 213] on input "User Id *" at bounding box center [635, 211] width 444 height 14
paste input "MHP0159-TECHPH2025"
type input "MHP0159-TECHPH2025"
click at [433, 245] on input "Title" at bounding box center [635, 246] width 444 height 14
type input "Ms."
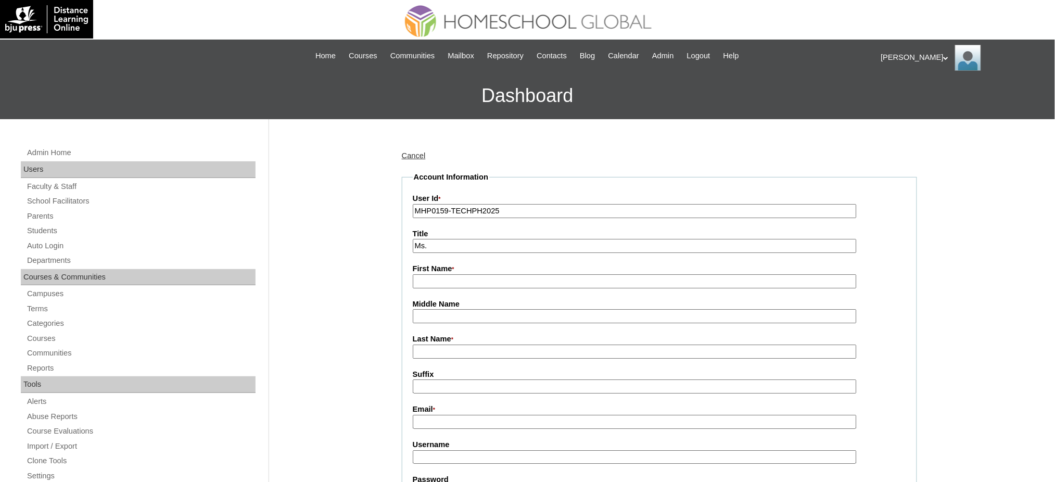
click at [459, 281] on input "First Name *" at bounding box center [635, 281] width 444 height 14
paste input "Joy"
type input "Joy"
drag, startPoint x: 441, startPoint y: 355, endPoint x: 444, endPoint y: 350, distance: 5.8
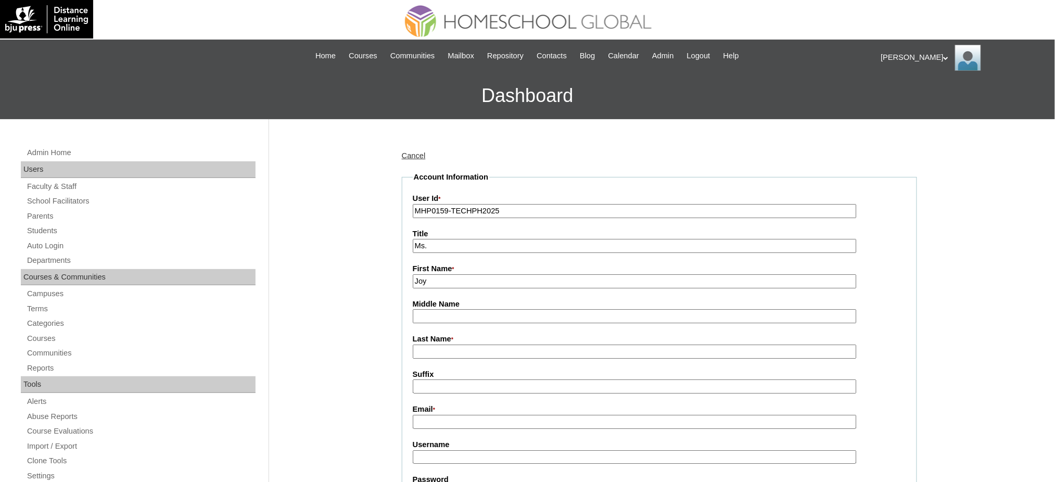
click at [445, 348] on input "Last Name *" at bounding box center [635, 352] width 444 height 14
paste input "Claveria"
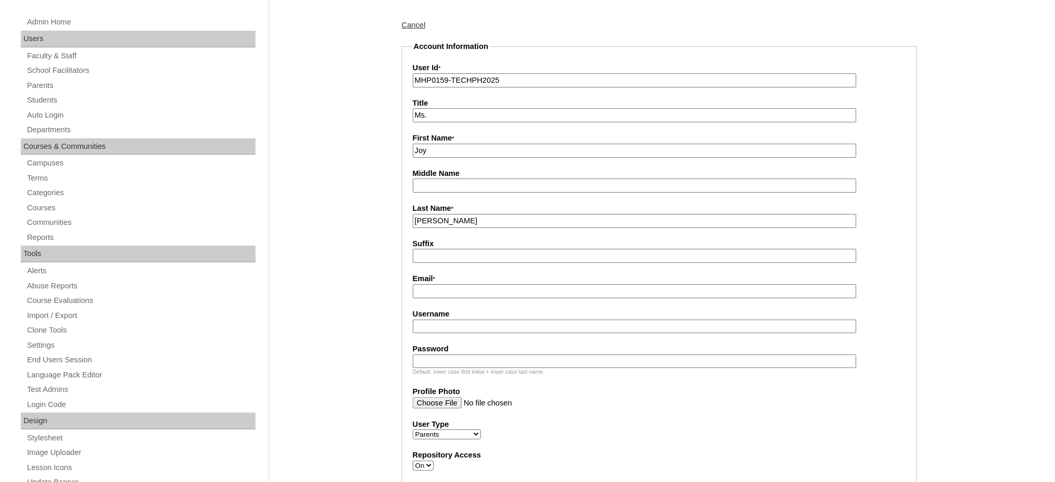
scroll to position [138, 0]
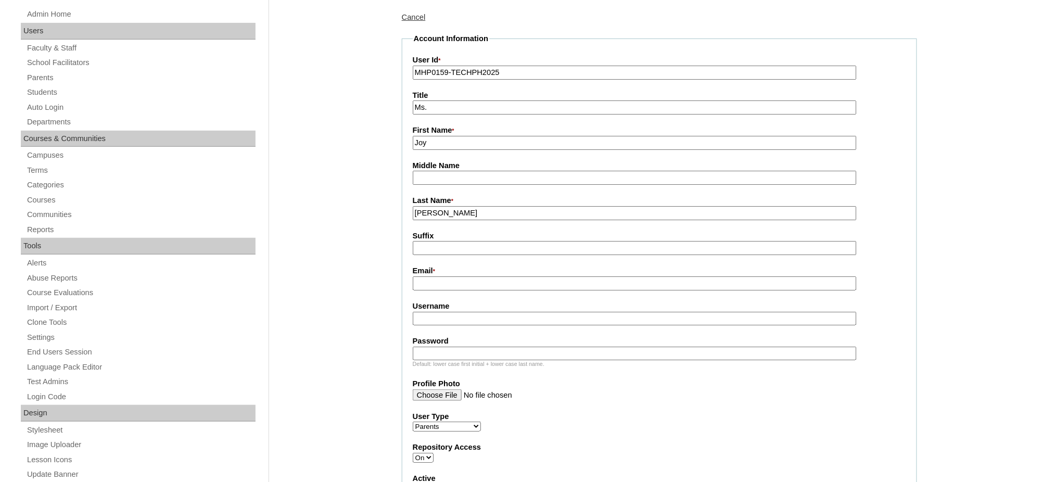
type input "Claveria"
click at [456, 282] on input "Email *" at bounding box center [635, 283] width 444 height 14
paste input "joyclaveriasagulo@gmail.com"
type input "joyclaveriasagulo@gmail.com"
click at [422, 312] on input "Username" at bounding box center [635, 319] width 444 height 14
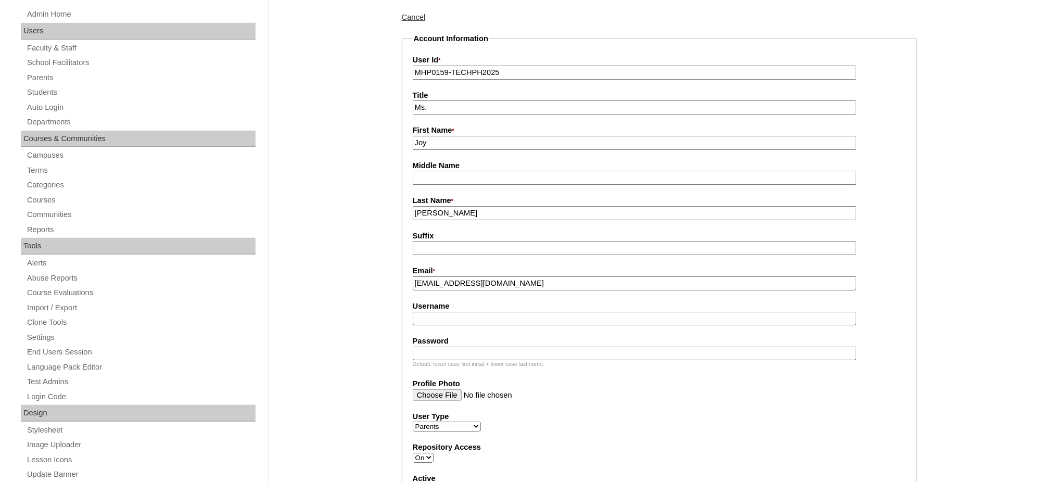
paste input "saguloC2025"
type input "saguloC2025"
click at [453, 347] on input "Password" at bounding box center [635, 354] width 444 height 14
paste input "techJJS445"
type input "techJJS445"
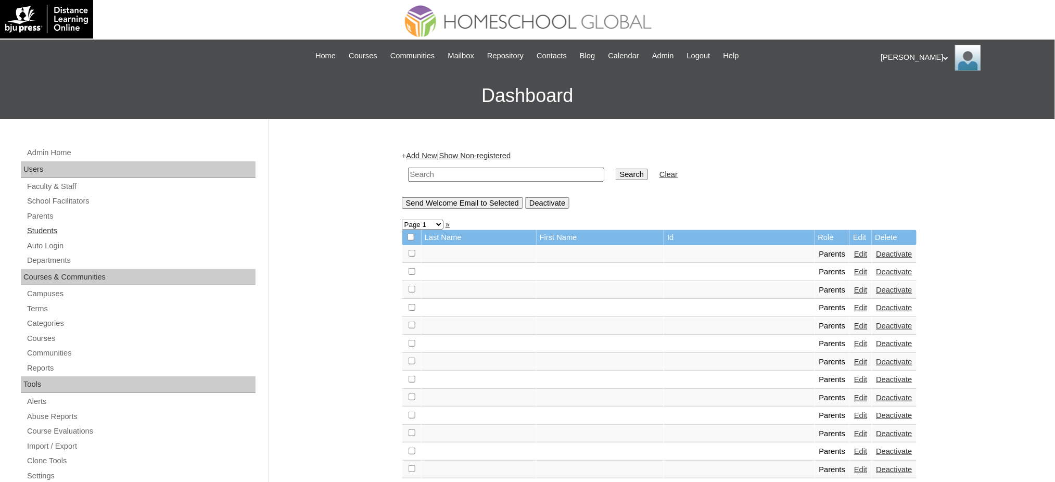
click at [35, 225] on link "Students" at bounding box center [141, 230] width 230 height 13
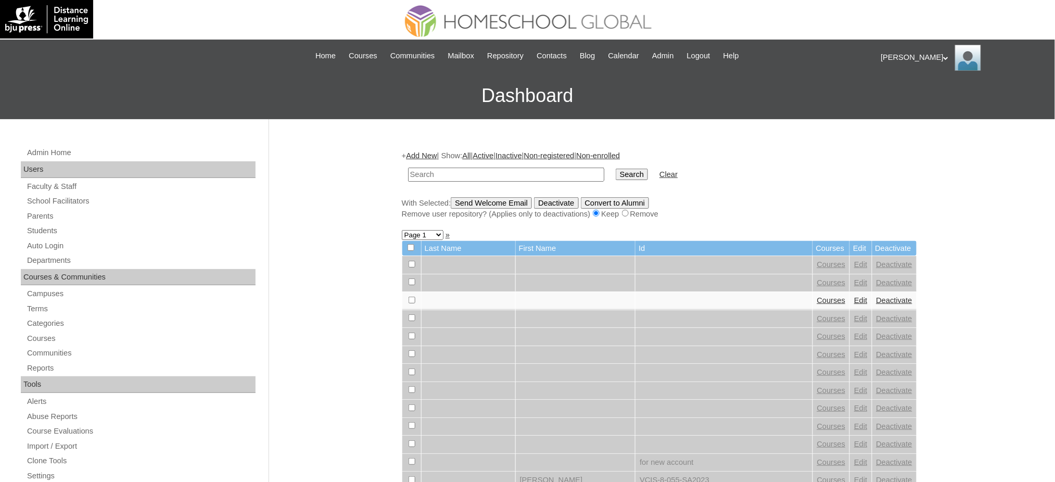
click at [420, 152] on link "Add New" at bounding box center [421, 155] width 31 height 8
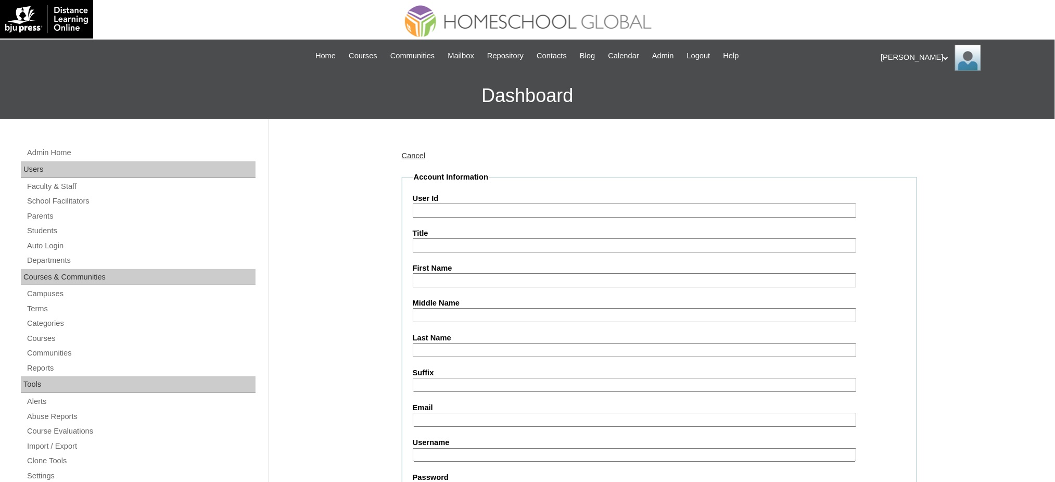
click at [442, 211] on input "User Id" at bounding box center [635, 210] width 444 height 14
paste input "MHS00205-TECHPH2025"
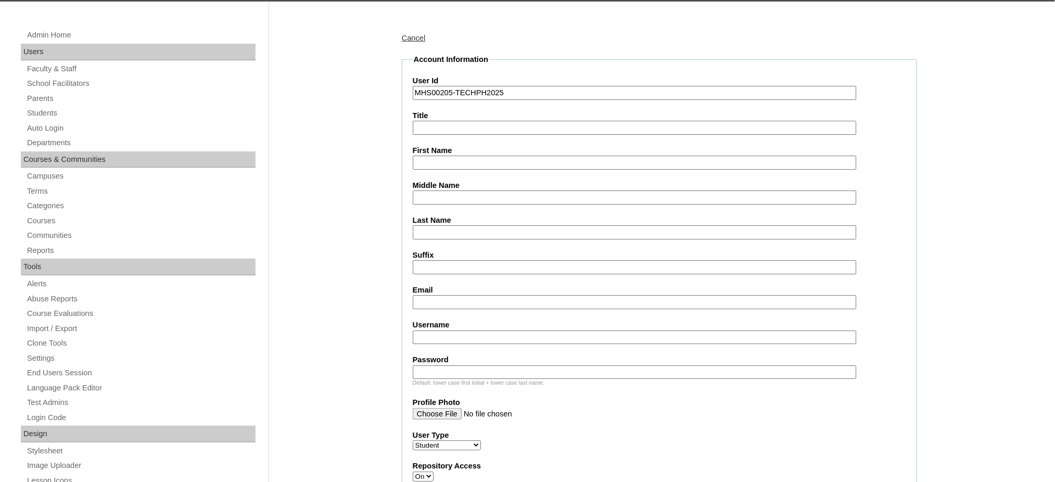
scroll to position [138, 0]
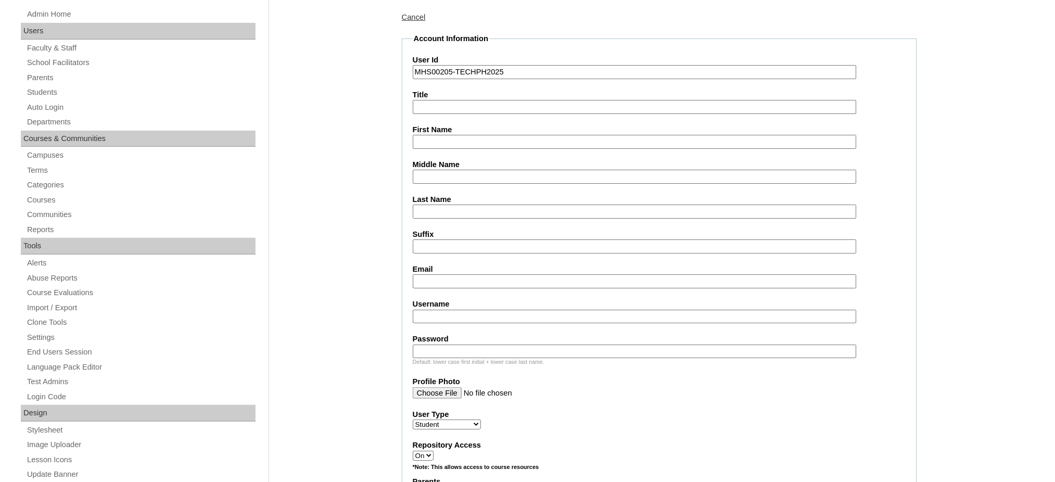
type input "MHS00205-TECHPH2025"
click at [447, 139] on input "First Name" at bounding box center [635, 142] width 444 height 14
paste input "Juliana Jael"
type input "Juliana Jael"
click at [431, 177] on input "Middle Name" at bounding box center [635, 177] width 444 height 14
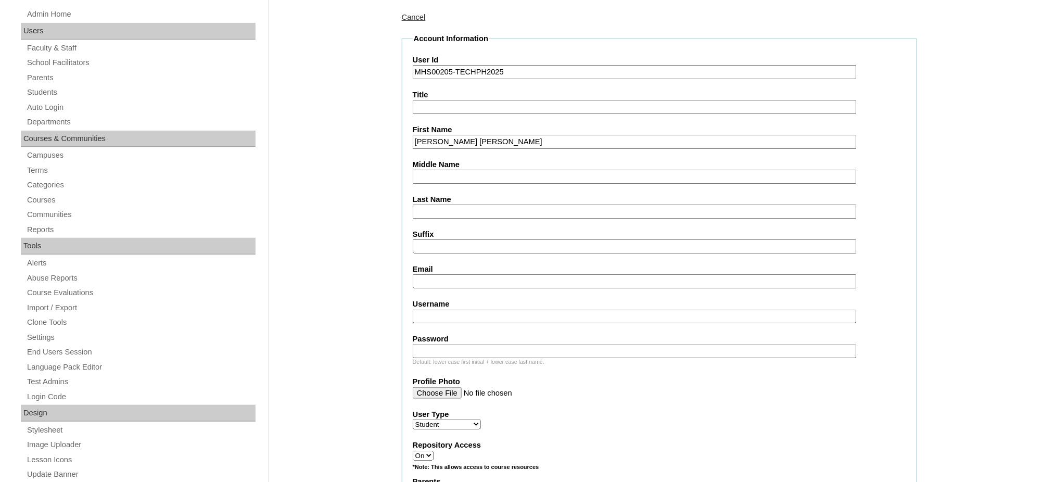
paste input "Claveria"
type input "Claveria"
click at [439, 206] on input "Last Name" at bounding box center [635, 212] width 444 height 14
paste input "Sagulo"
type input "Sagulo"
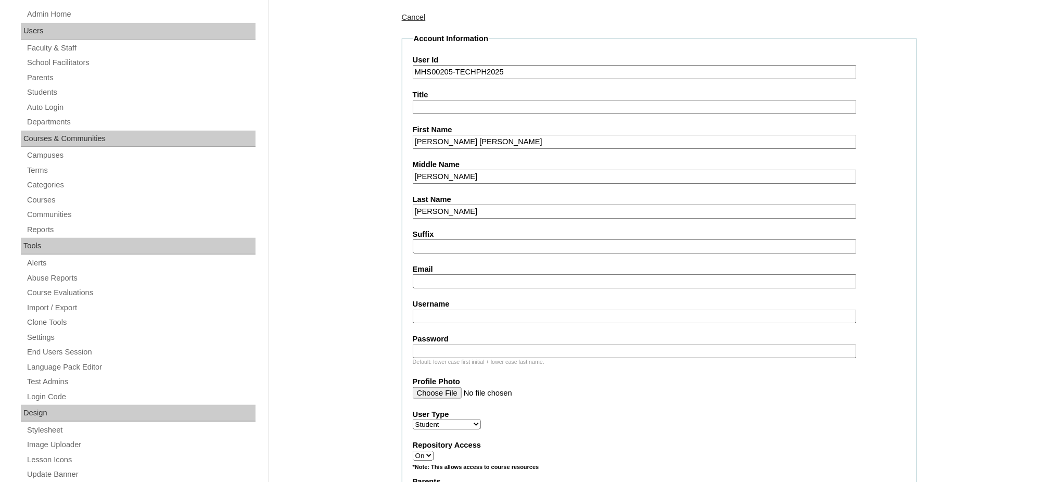
click at [452, 274] on input "Email" at bounding box center [635, 281] width 444 height 14
paste input "joyclaveriasagulo@gmail.com"
type input "joyclaveriasagulo@gmail.com"
click at [476, 299] on label "Username" at bounding box center [659, 304] width 493 height 11
click at [476, 310] on input "Username" at bounding box center [635, 317] width 444 height 14
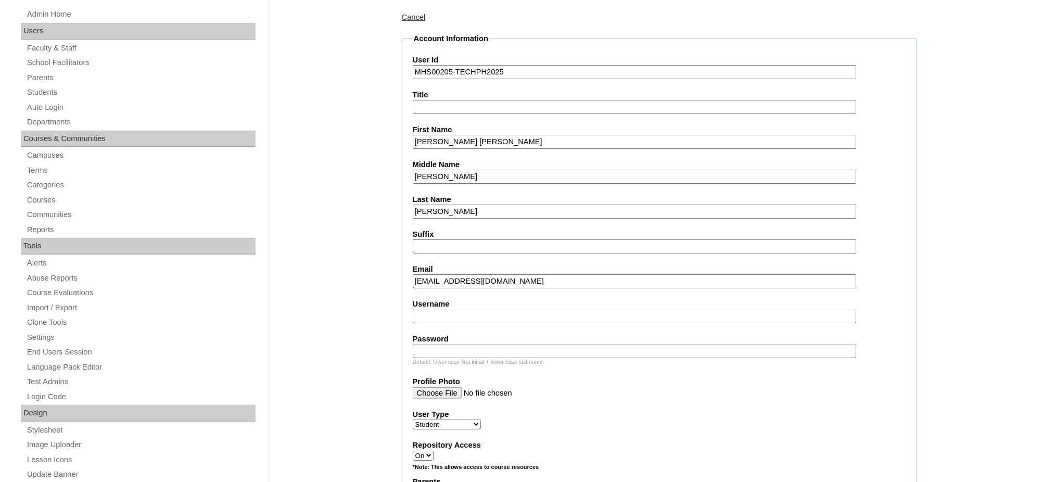
click at [477, 310] on input "Username" at bounding box center [635, 317] width 444 height 14
paste input "julianasagulo"
type input "julianasagulo"
click at [468, 345] on input "Password" at bounding box center [635, 352] width 444 height 14
paste input "250006704"
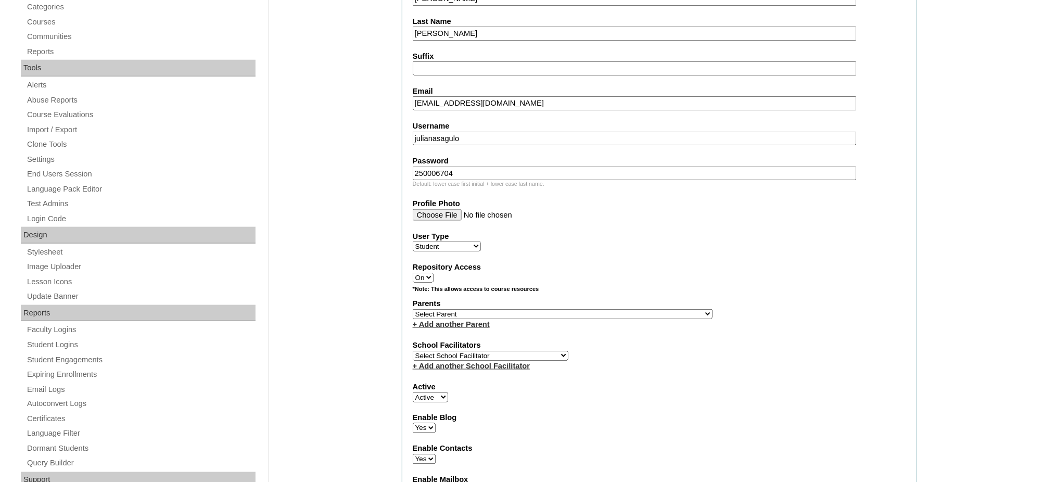
scroll to position [347, 0]
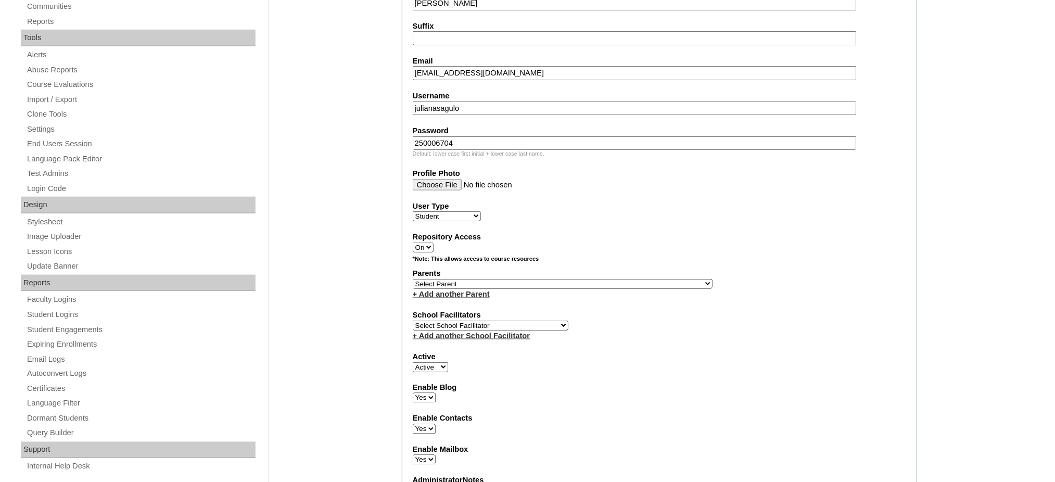
type input "250006704"
drag, startPoint x: 589, startPoint y: 269, endPoint x: 412, endPoint y: 125, distance: 228.6
click at [589, 279] on select "Select Parent , , , , , , , , , , , , , , , , , , , , , , , , , , , , , , , , ,…" at bounding box center [563, 284] width 300 height 10
select select "43689"
click at [413, 279] on select "Select Parent , , , , , , , , , , , , , , , , , , , , , , , , , , , , , , , , ,…" at bounding box center [563, 284] width 300 height 10
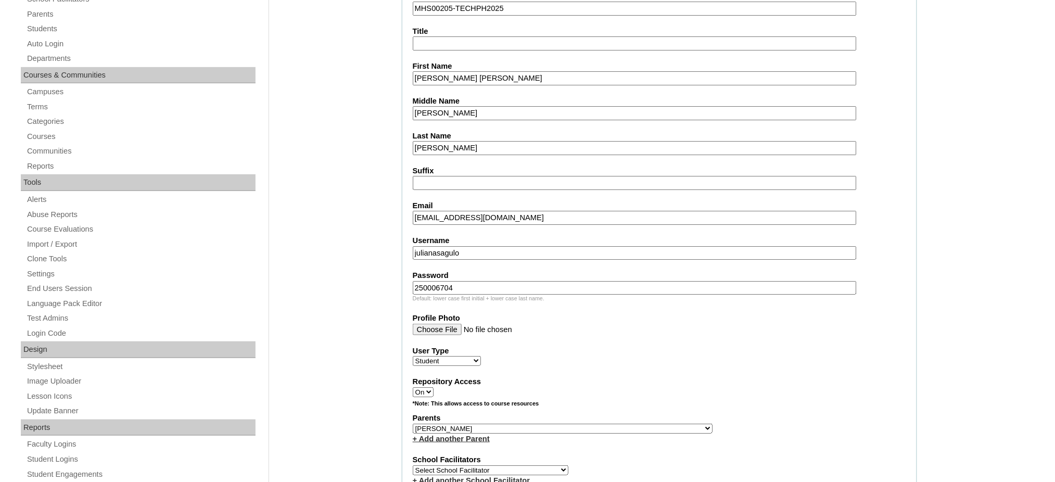
scroll to position [138, 0]
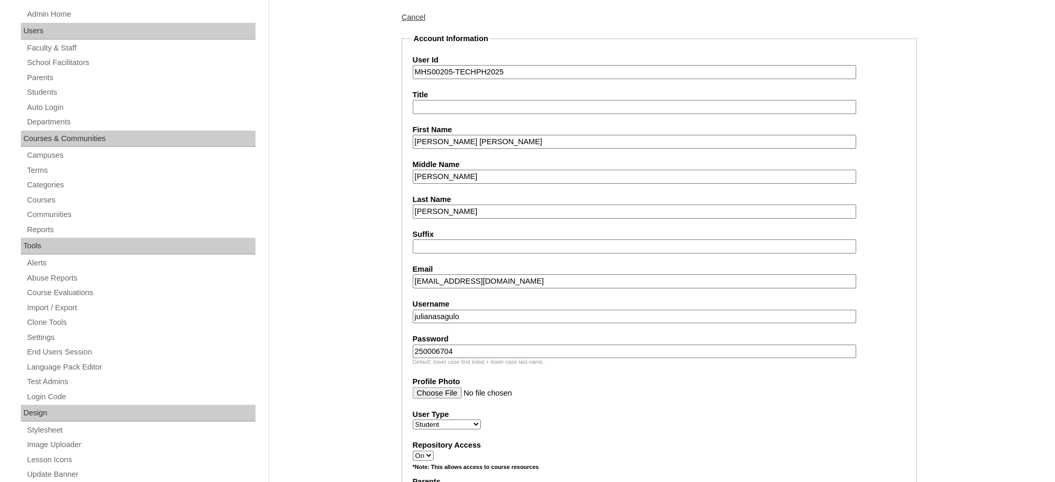
click at [478, 138] on input "Juliana Jael" at bounding box center [635, 142] width 444 height 14
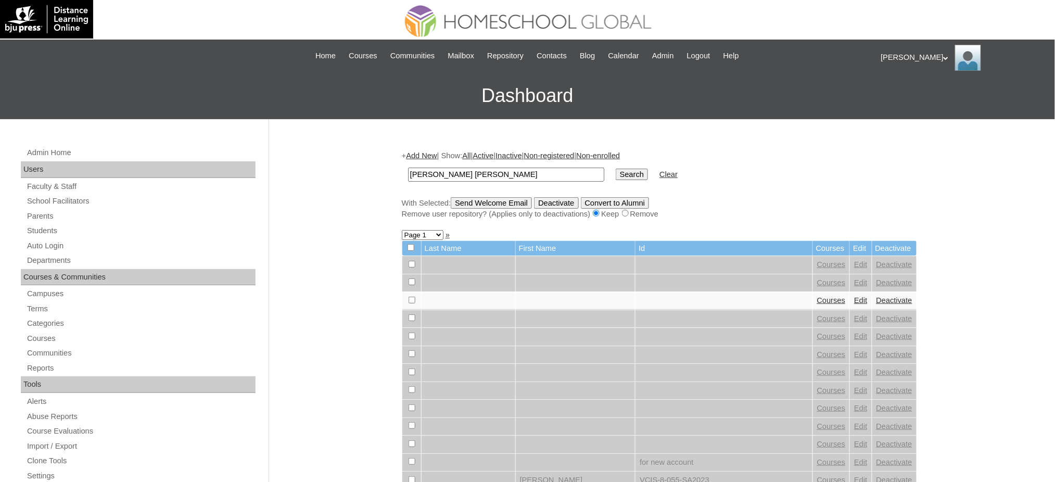
type input "[PERSON_NAME] [PERSON_NAME]"
click at [616, 176] on input "Search" at bounding box center [632, 174] width 32 height 11
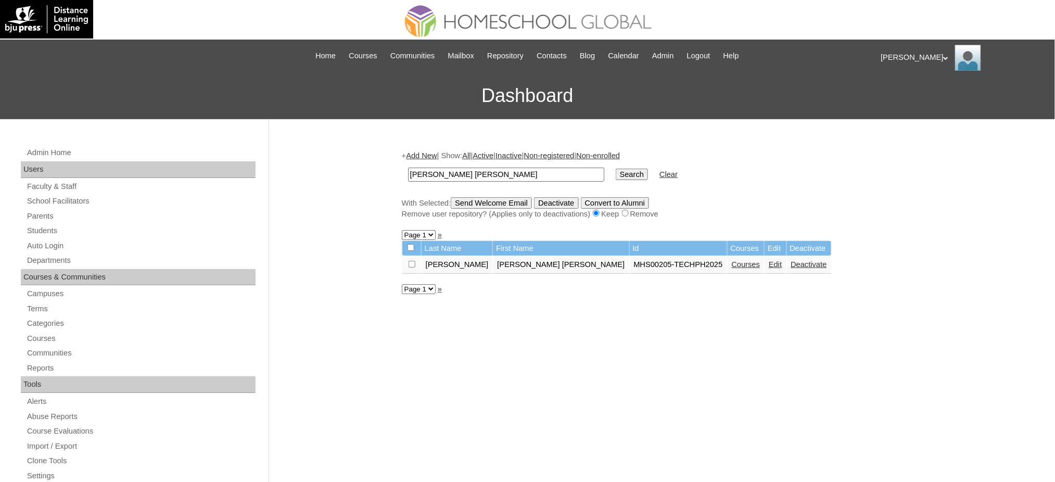
click at [732, 260] on link "Courses" at bounding box center [746, 264] width 29 height 8
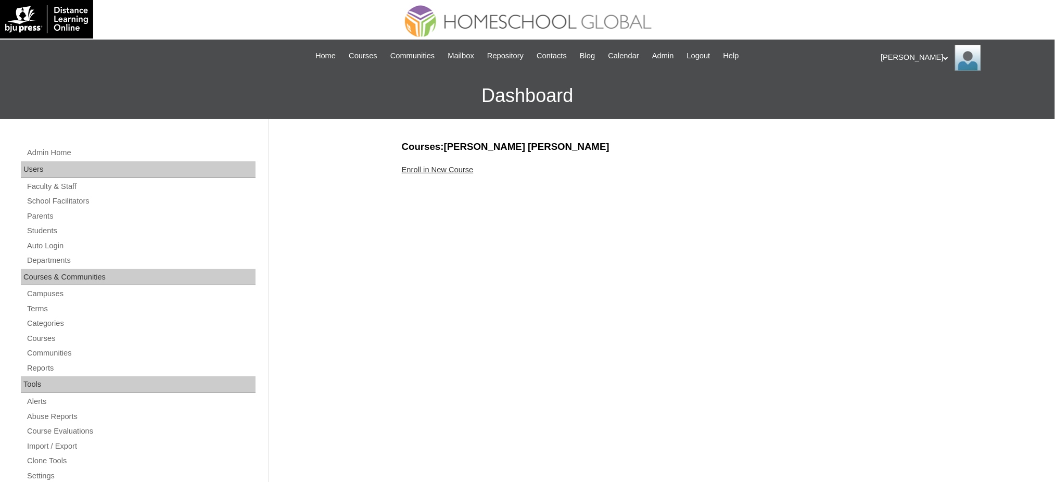
click at [448, 173] on link "Enroll in New Course" at bounding box center [438, 170] width 72 height 8
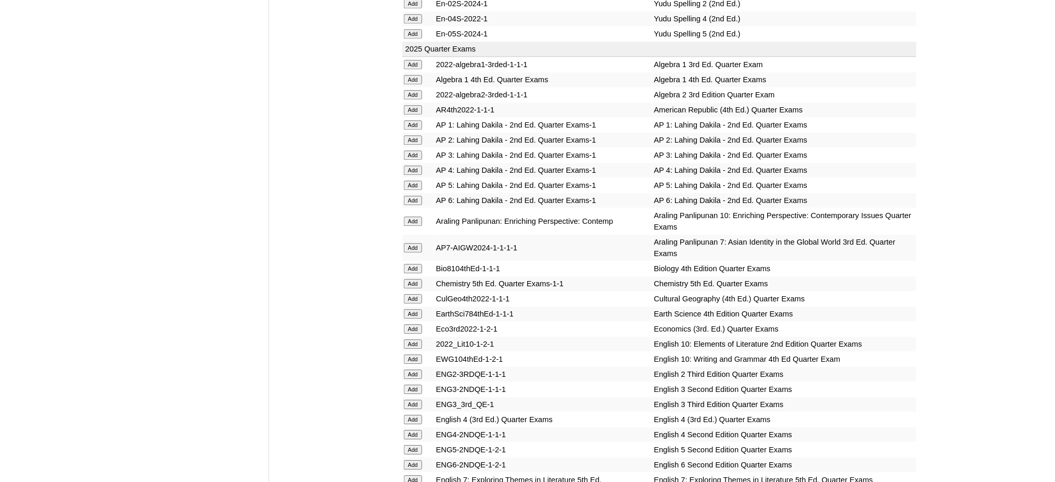
scroll to position [902, 0]
click at [414, 74] on input "Add" at bounding box center [413, 78] width 18 height 9
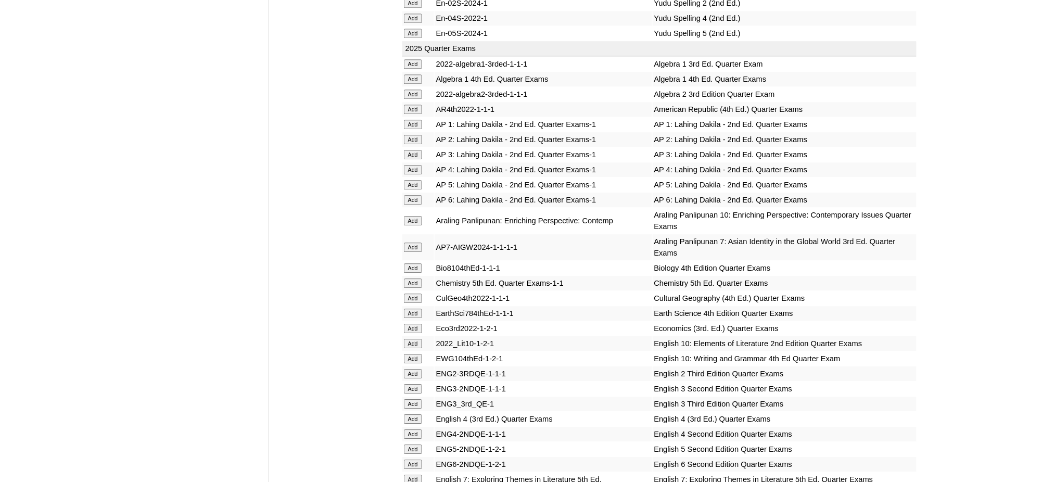
click at [414, 263] on input "Add" at bounding box center [413, 267] width 18 height 9
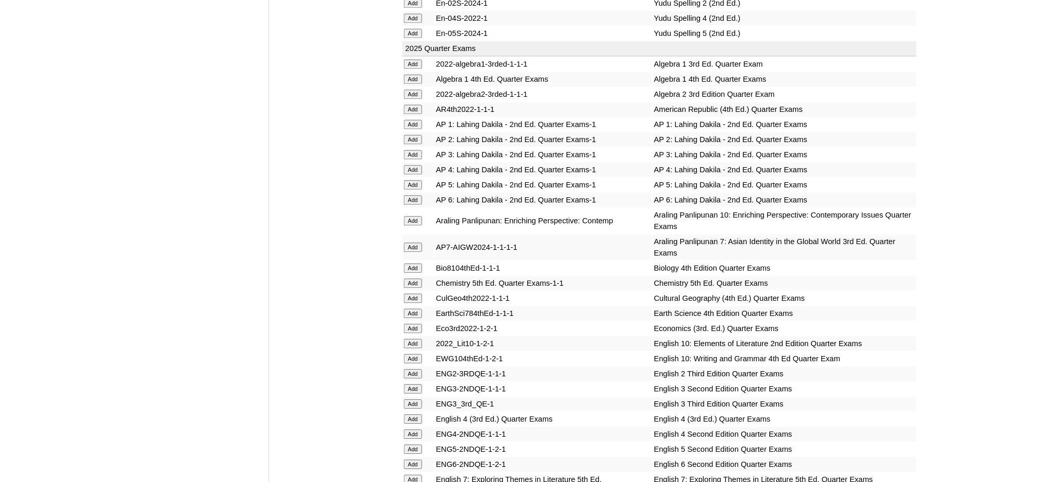
click at [414, 263] on input "Add" at bounding box center [413, 267] width 18 height 9
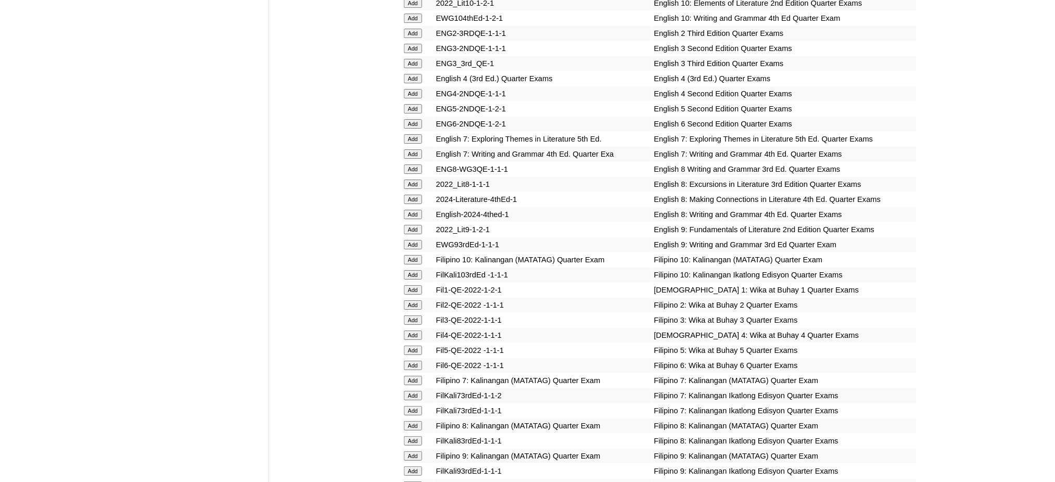
scroll to position [1249, 0]
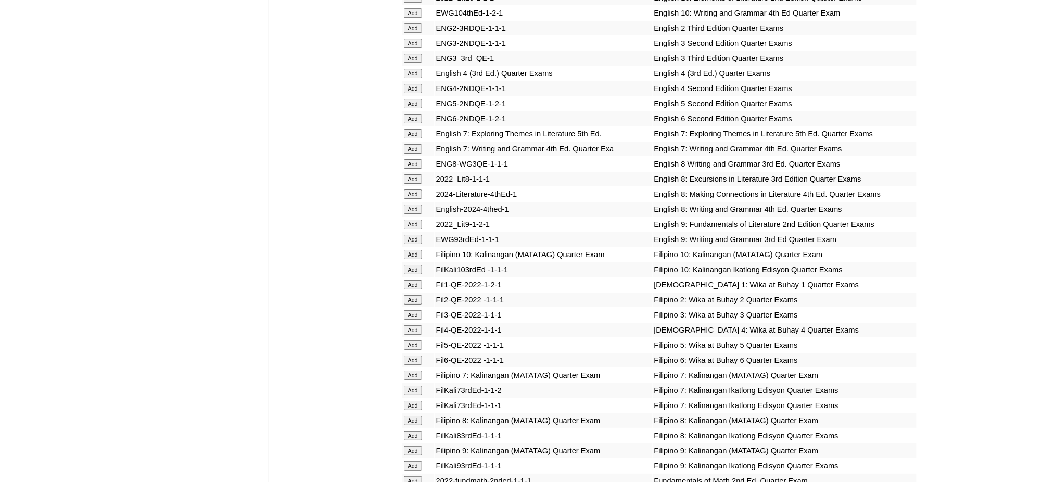
scroll to position [1249, 0]
click at [416, 188] on input "Add" at bounding box center [413, 192] width 18 height 9
click at [414, 203] on input "Add" at bounding box center [413, 207] width 18 height 9
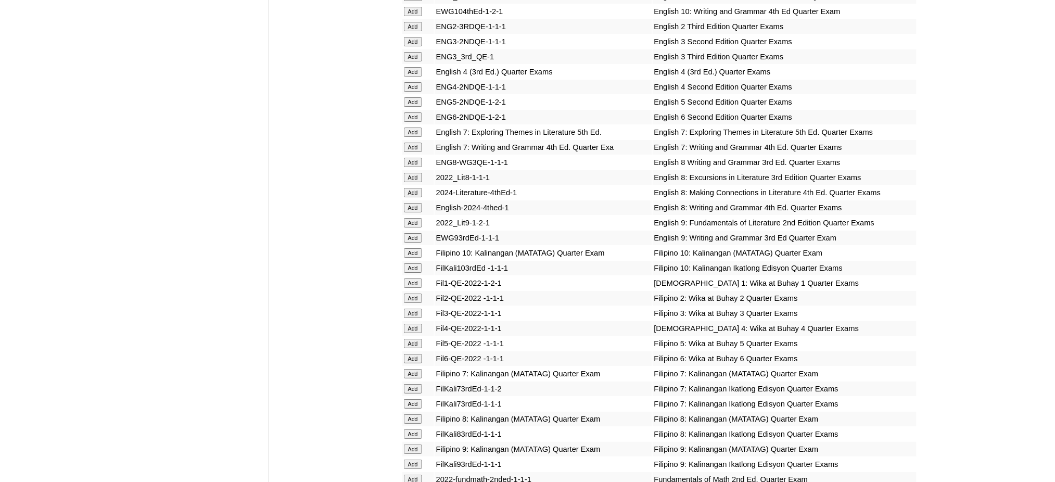
click at [414, 203] on input "Add" at bounding box center [413, 207] width 18 height 9
click at [416, 414] on input "Add" at bounding box center [413, 418] width 18 height 9
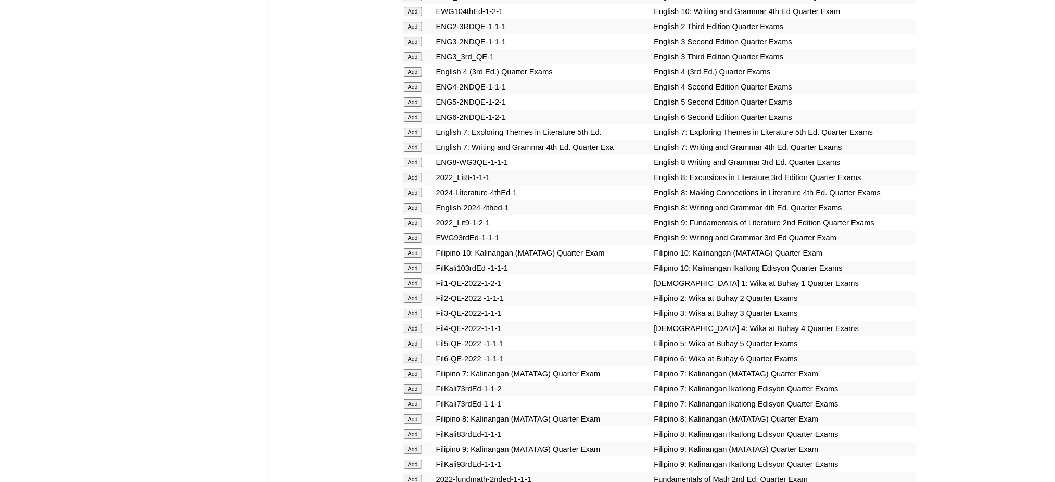
click at [416, 414] on input "Add" at bounding box center [413, 418] width 18 height 9
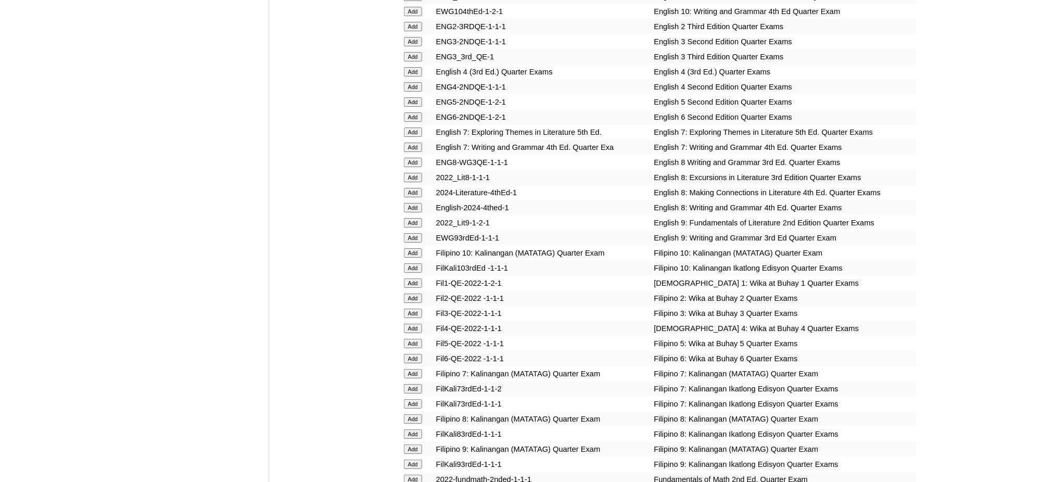
click at [416, 414] on input "Add" at bounding box center [413, 418] width 18 height 9
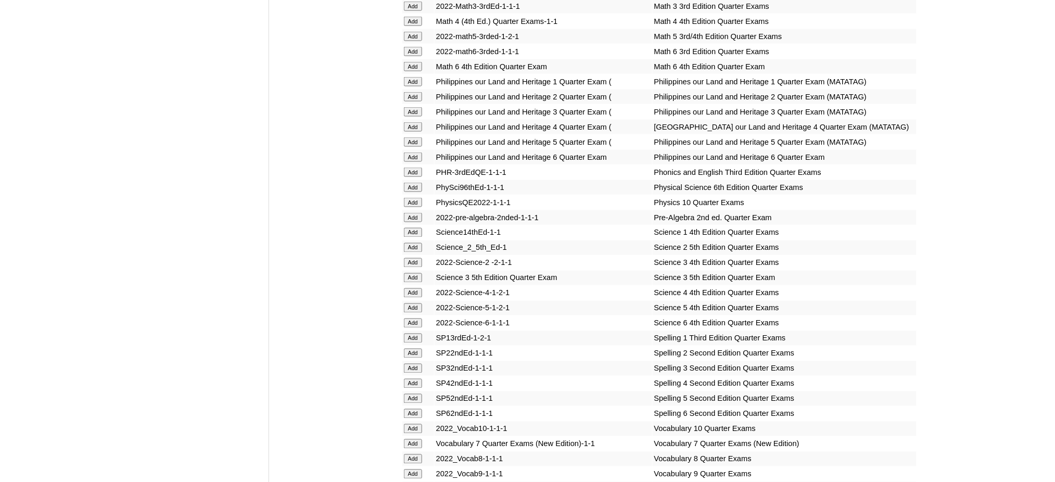
scroll to position [1943, 0]
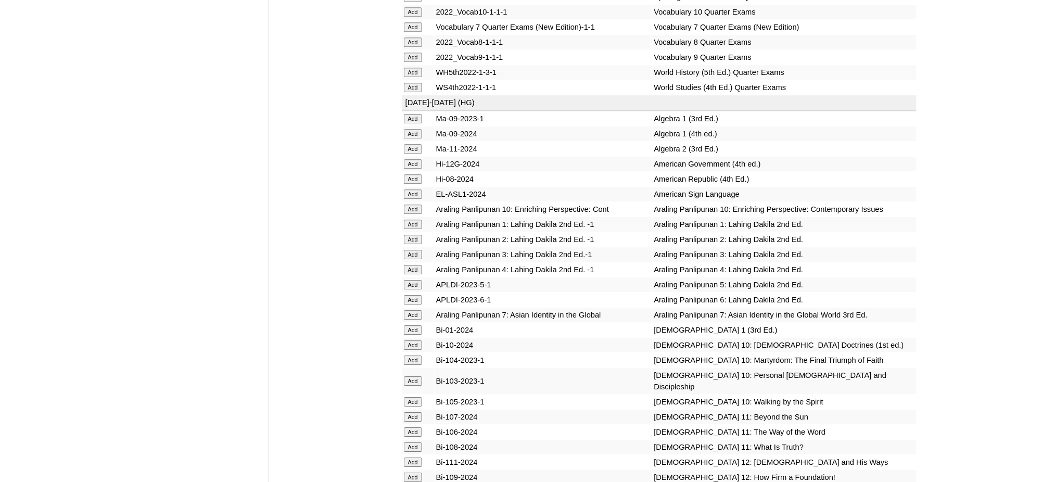
scroll to position [2359, 0]
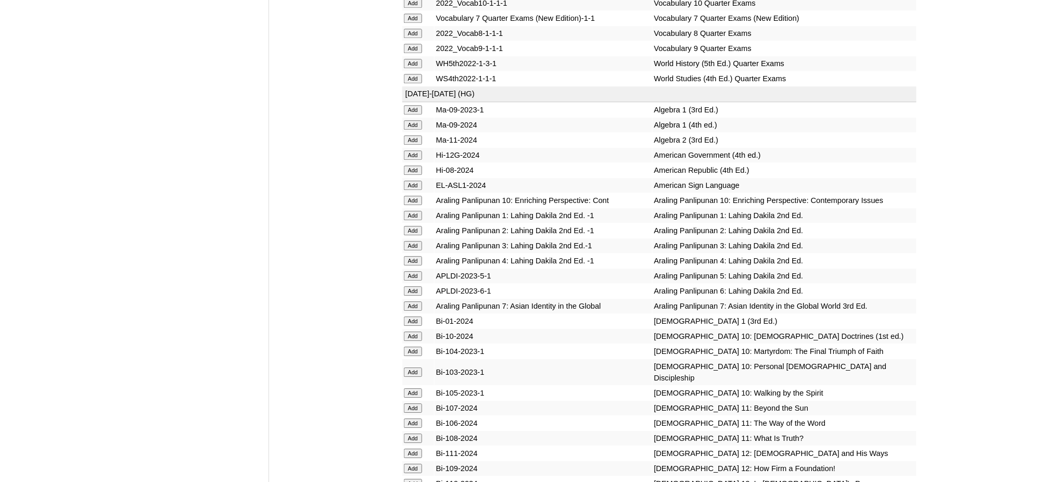
click at [410, 59] on input "Add" at bounding box center [413, 63] width 18 height 9
click at [408, 120] on input "Add" at bounding box center [413, 124] width 18 height 9
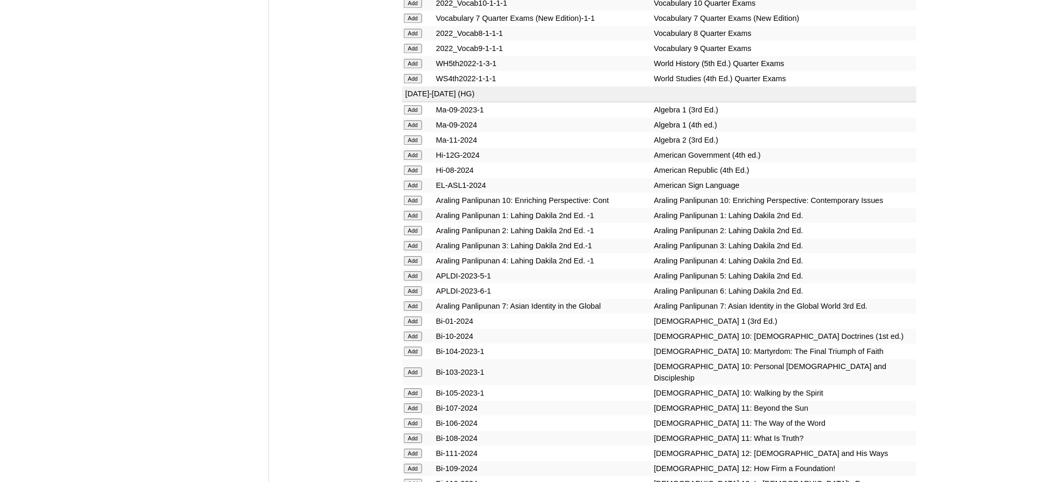
click at [408, 120] on input "Add" at bounding box center [413, 124] width 18 height 9
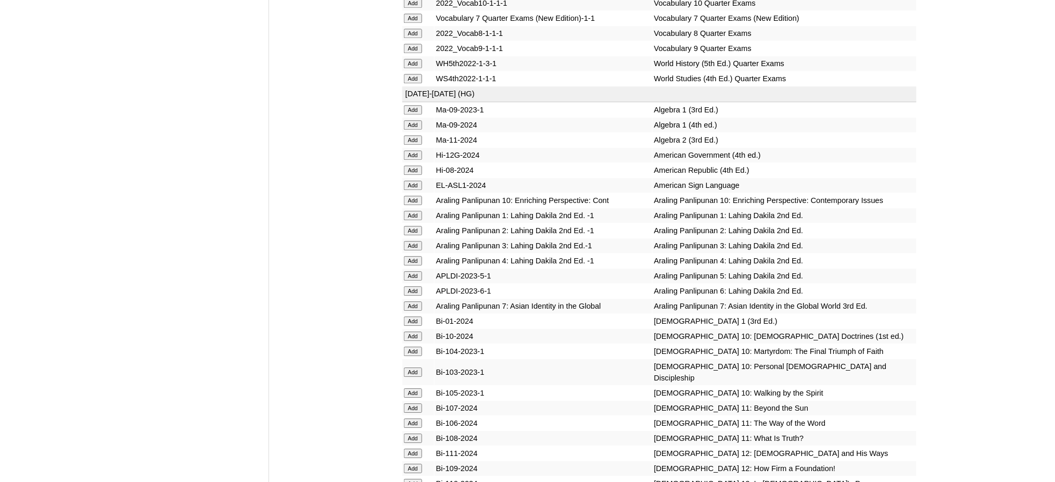
click at [408, 120] on input "Add" at bounding box center [413, 124] width 18 height 9
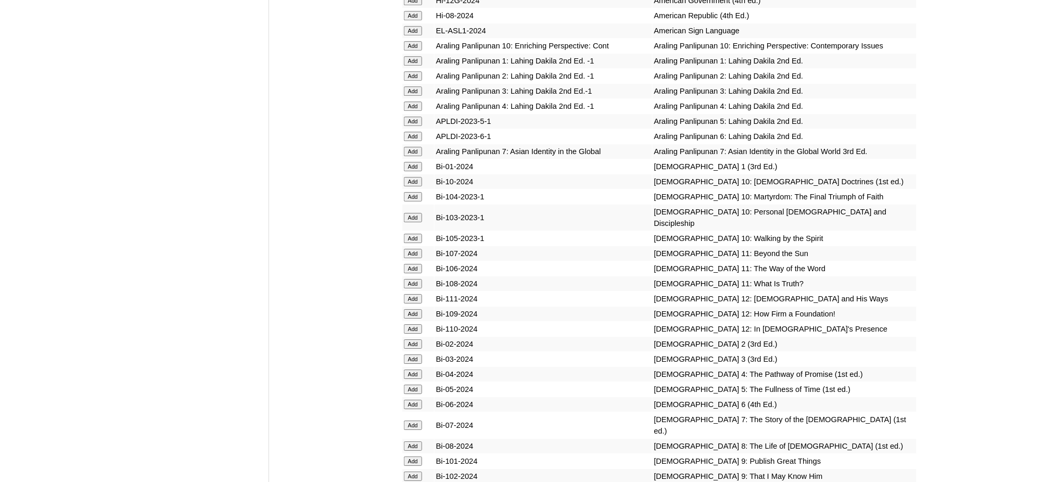
scroll to position [2776, 0]
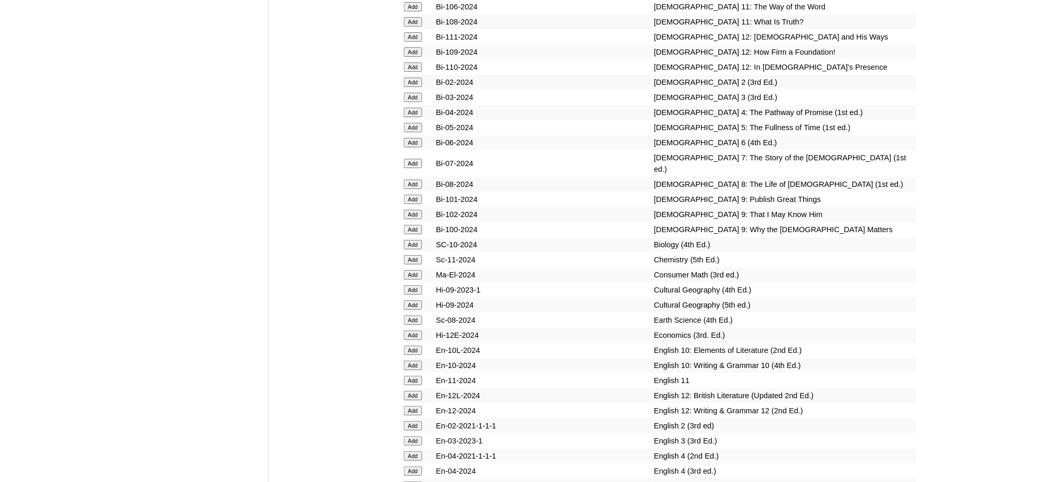
click at [412, 255] on input "Add" at bounding box center [413, 259] width 18 height 9
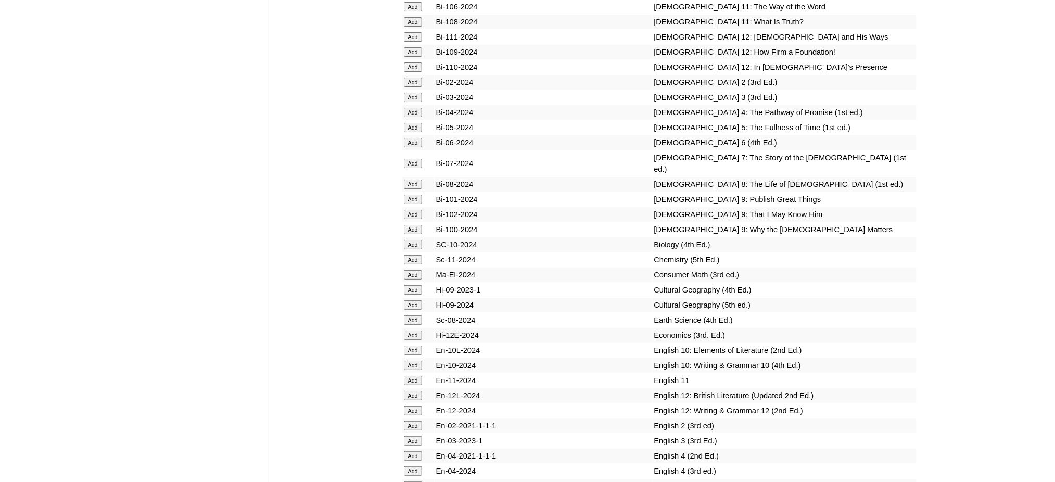
click at [421, 180] on input "Add" at bounding box center [413, 184] width 18 height 9
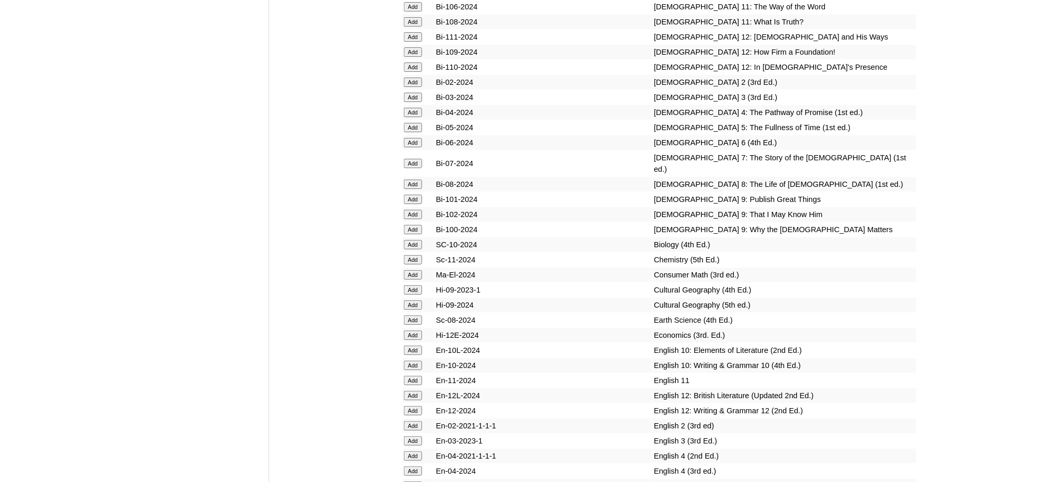
click at [421, 180] on input "Add" at bounding box center [413, 184] width 18 height 9
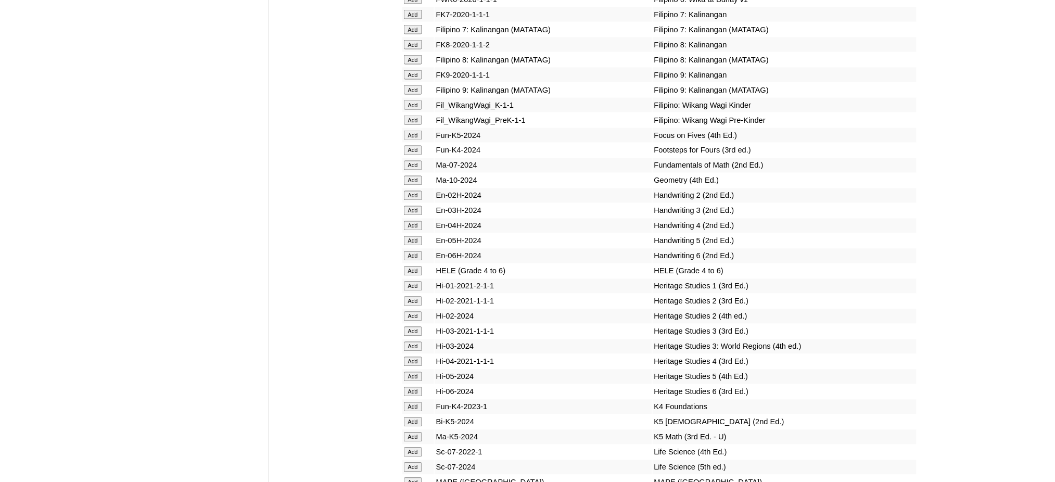
scroll to position [3469, 0]
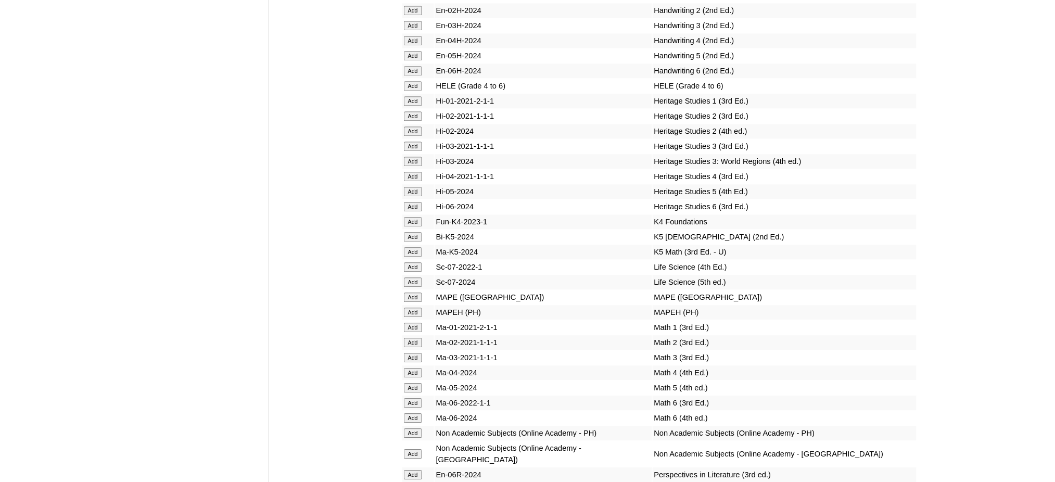
scroll to position [3747, 0]
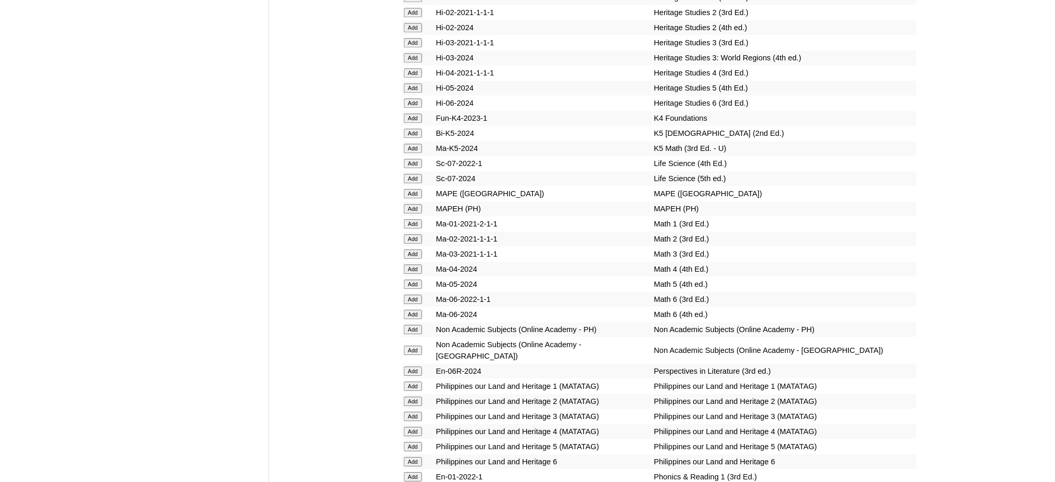
click at [412, 204] on input "Add" at bounding box center [413, 208] width 18 height 9
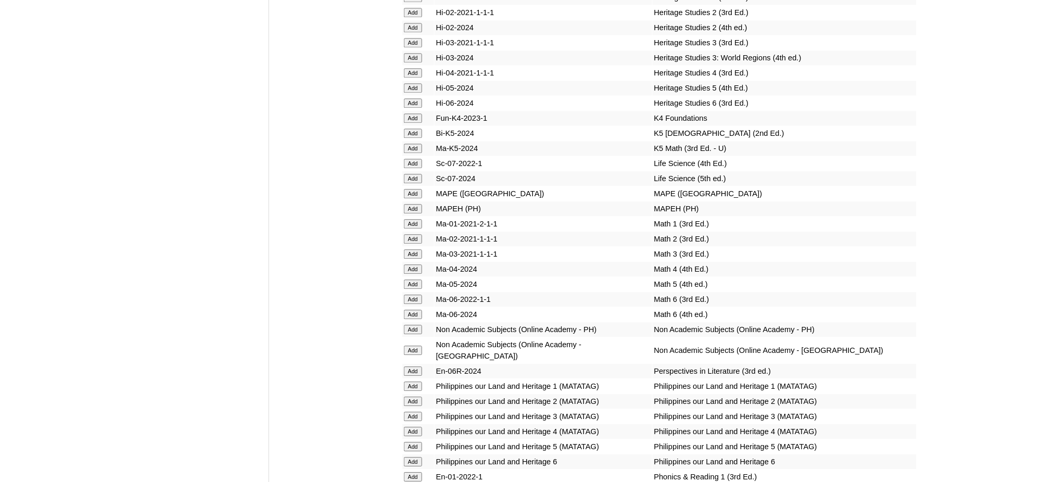
click at [412, 204] on input "Add" at bounding box center [413, 208] width 18 height 9
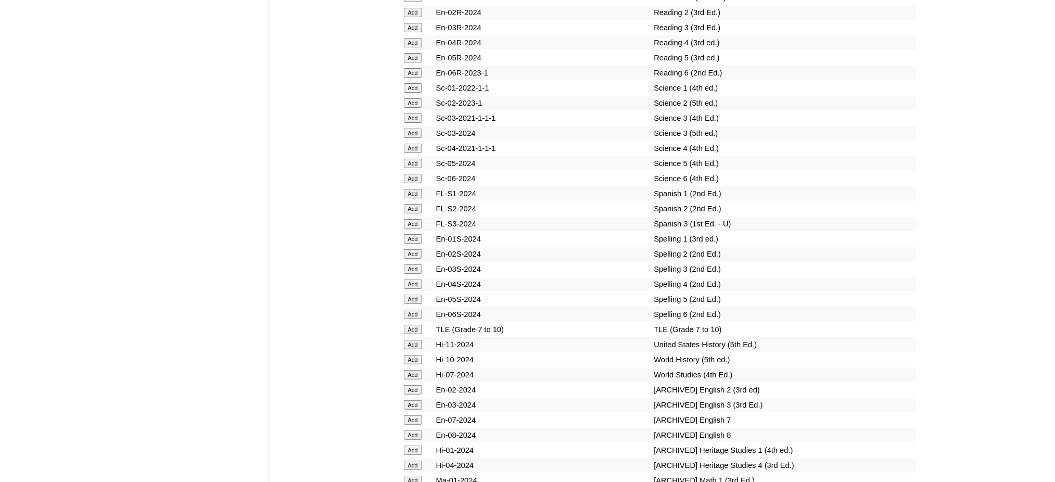
scroll to position [4372, 0]
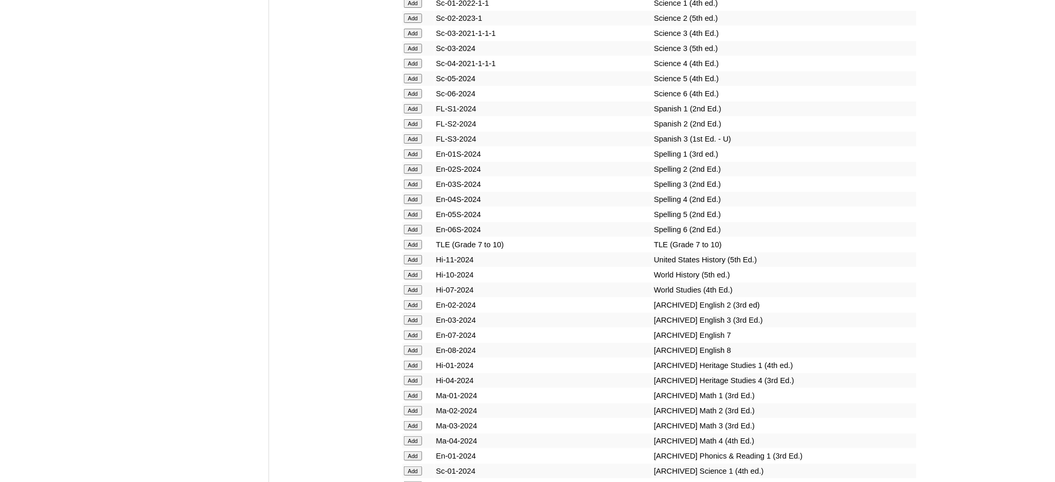
click at [412, 240] on input "Add" at bounding box center [413, 244] width 18 height 9
click at [419, 270] on input "Add" at bounding box center [413, 274] width 18 height 9
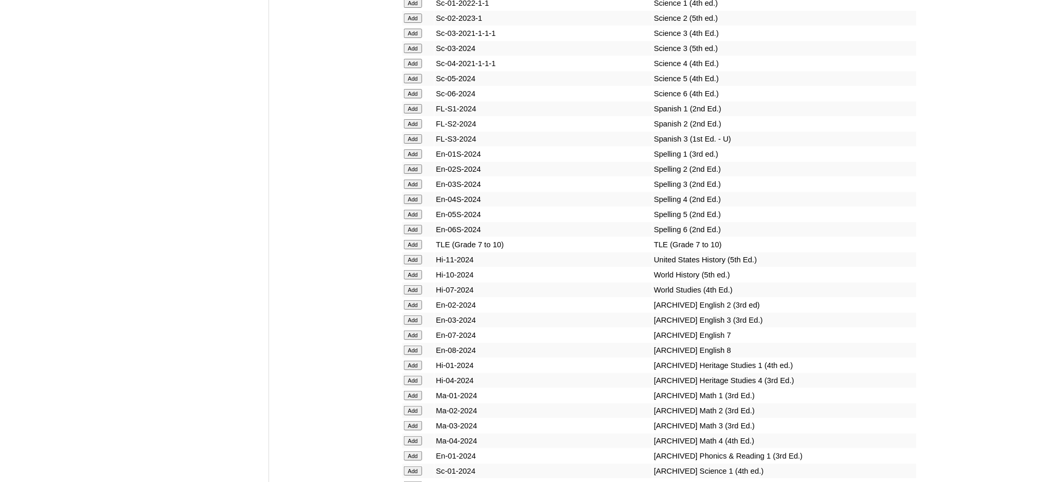
click at [419, 270] on input "Add" at bounding box center [413, 274] width 18 height 9
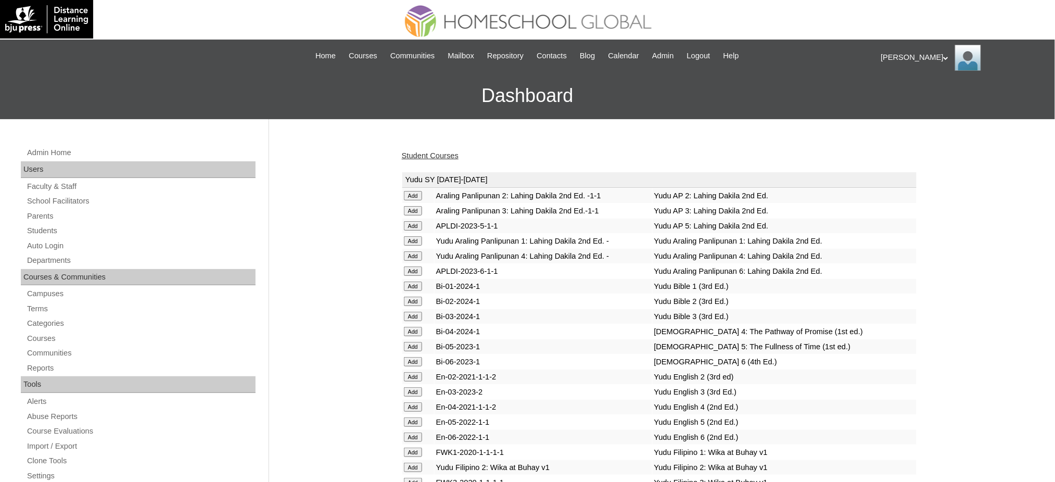
click at [426, 159] on div "Student Courses" at bounding box center [659, 155] width 515 height 11
click at [426, 156] on link "Student Courses" at bounding box center [430, 155] width 57 height 8
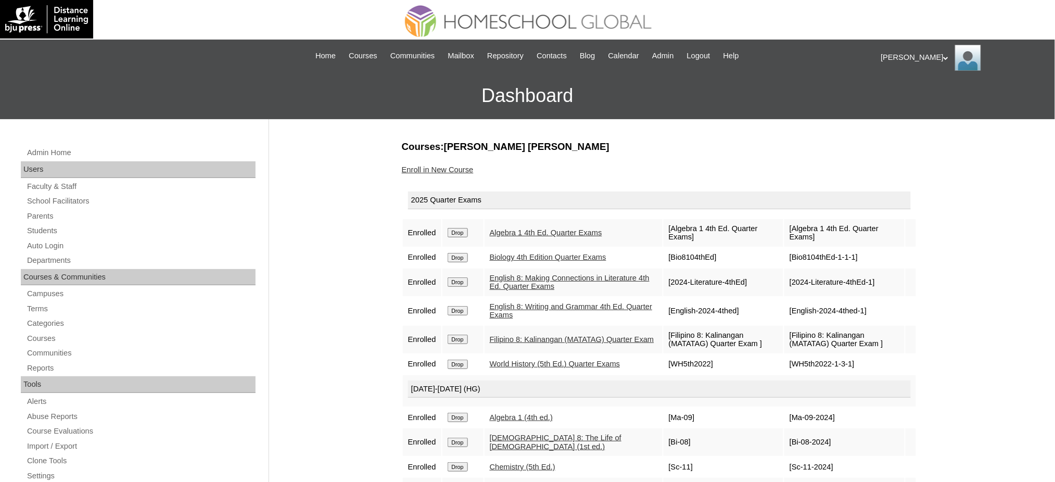
click at [455, 172] on link "Enroll in New Course" at bounding box center [438, 170] width 72 height 8
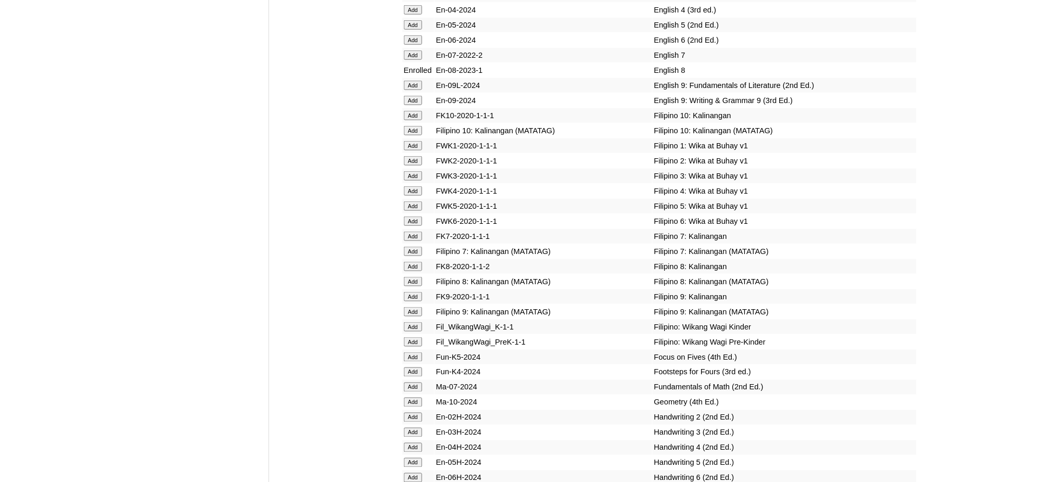
scroll to position [3261, 0]
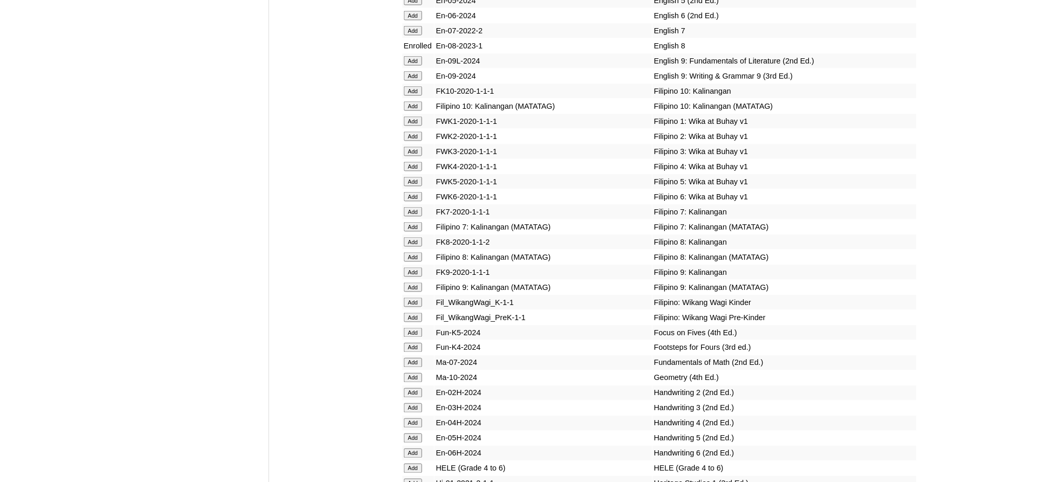
click at [411, 252] on input "Add" at bounding box center [413, 256] width 18 height 9
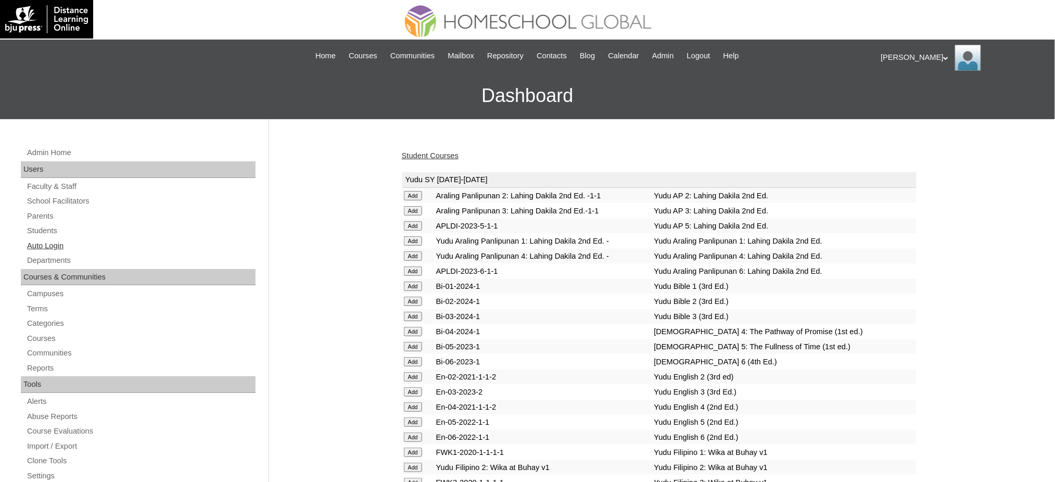
click at [52, 248] on link "Auto Login" at bounding box center [141, 245] width 230 height 13
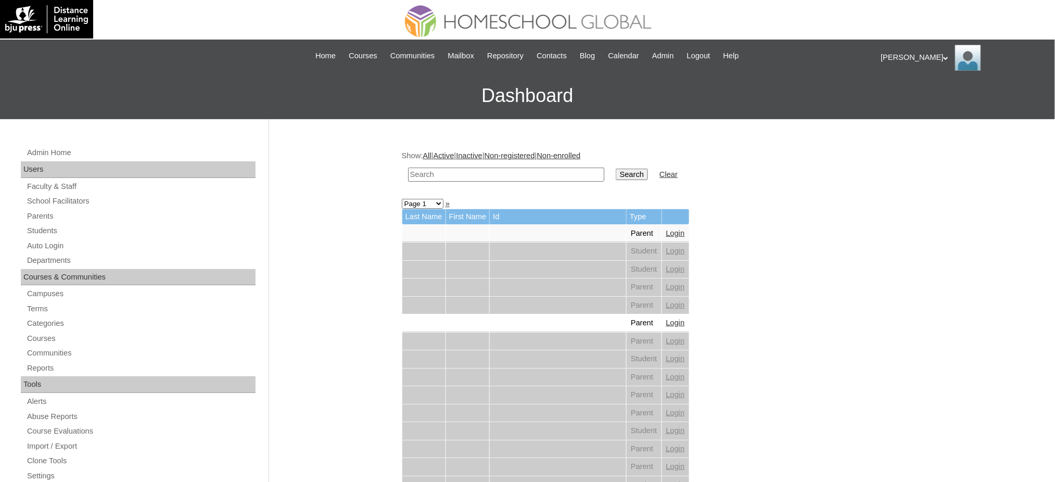
click at [473, 175] on input "text" at bounding box center [506, 175] width 196 height 14
paste input "[PERSON_NAME]"
type input "[PERSON_NAME]"
click at [616, 175] on input "Search" at bounding box center [632, 174] width 32 height 11
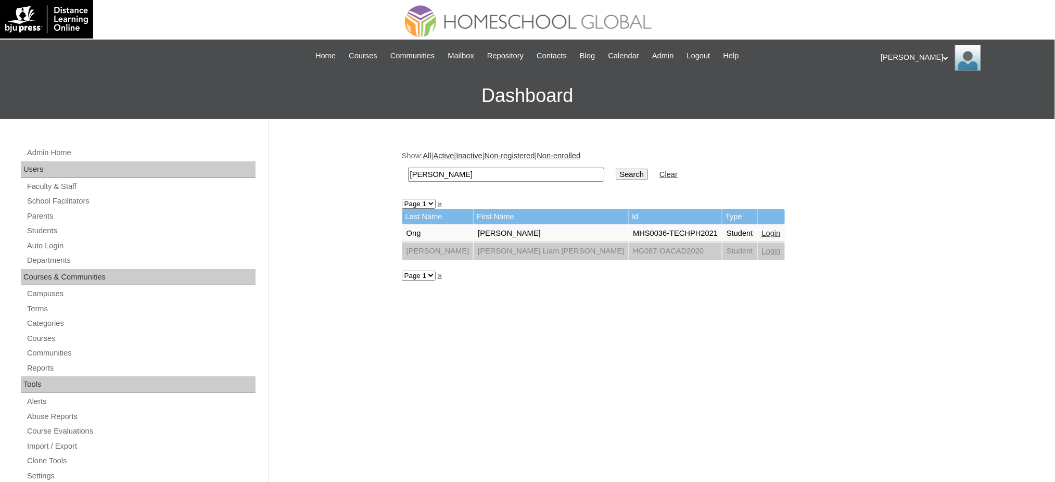
click at [762, 229] on link "Login" at bounding box center [771, 233] width 19 height 8
